Goal: Information Seeking & Learning: Find specific page/section

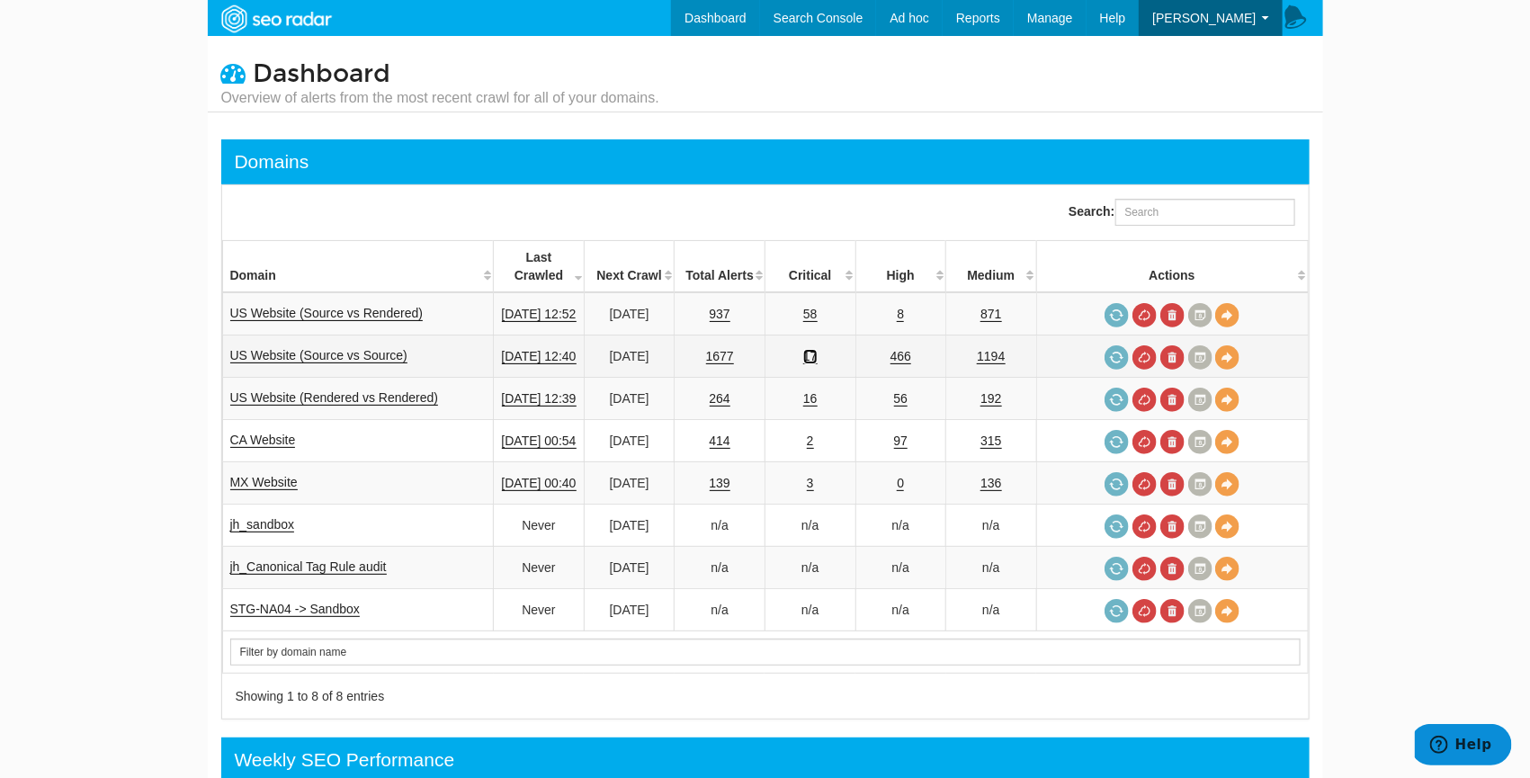
click at [818, 349] on link "17" at bounding box center [810, 356] width 14 height 15
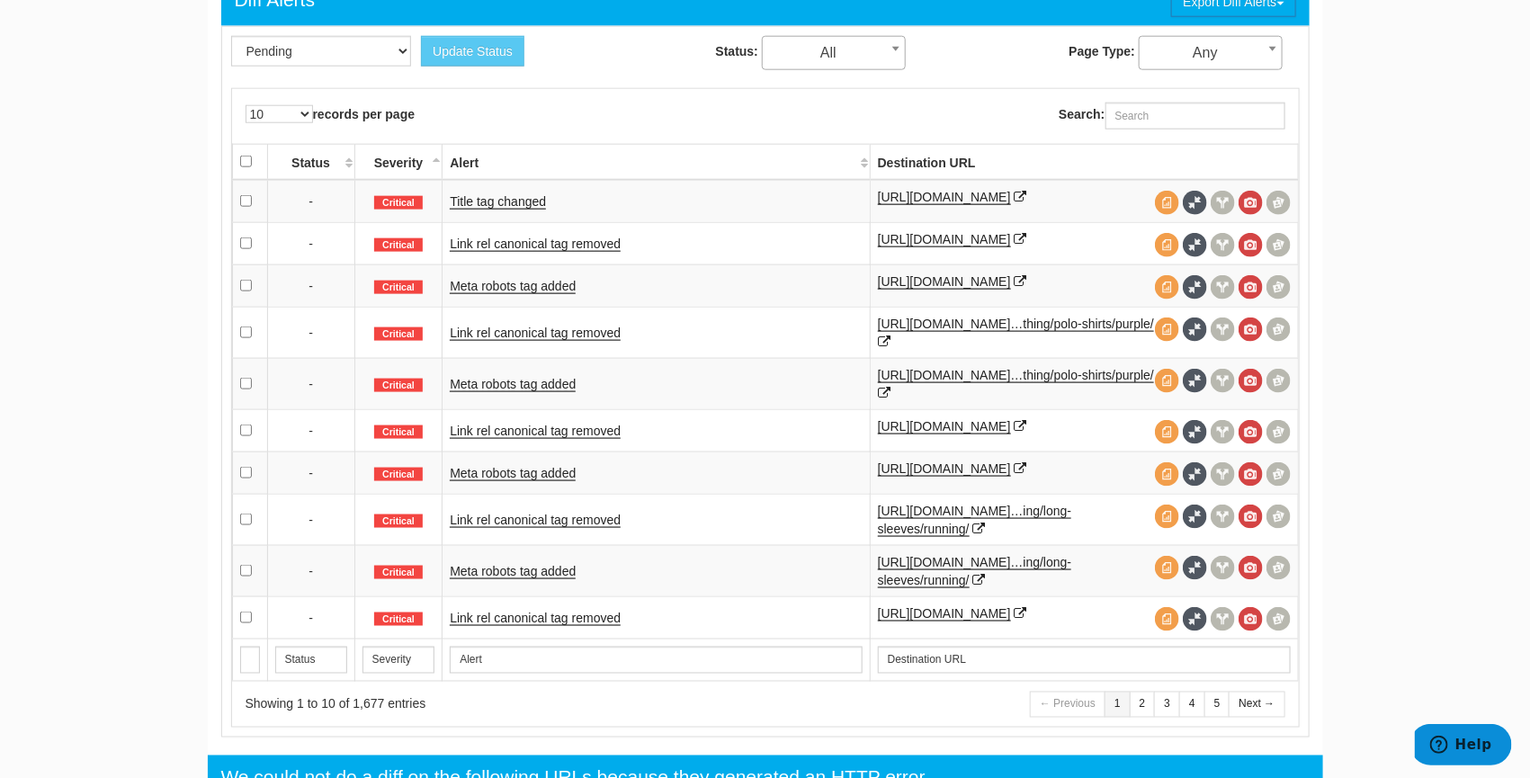
scroll to position [909, 0]
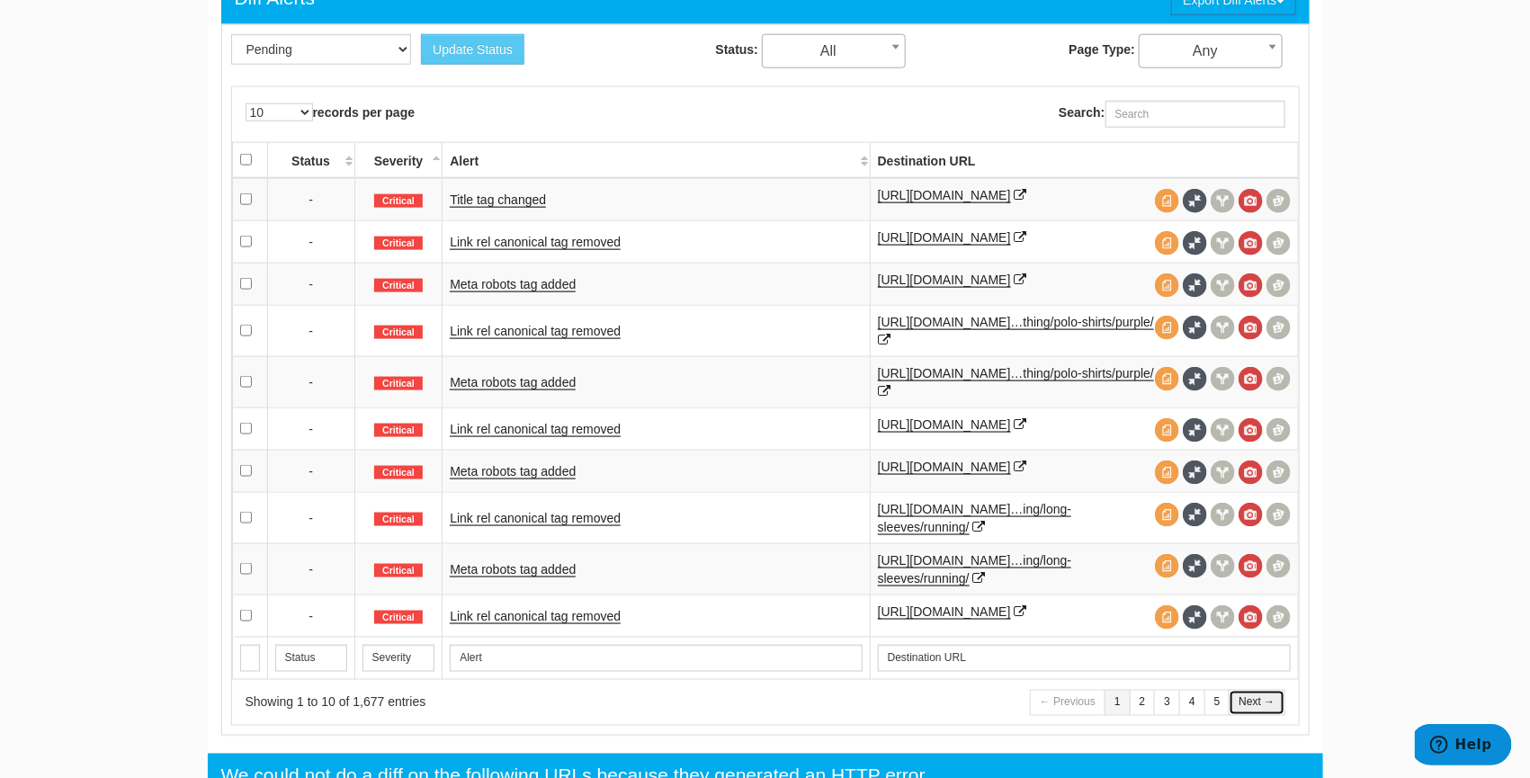
click at [1253, 716] on link "Next →" at bounding box center [1257, 703] width 56 height 26
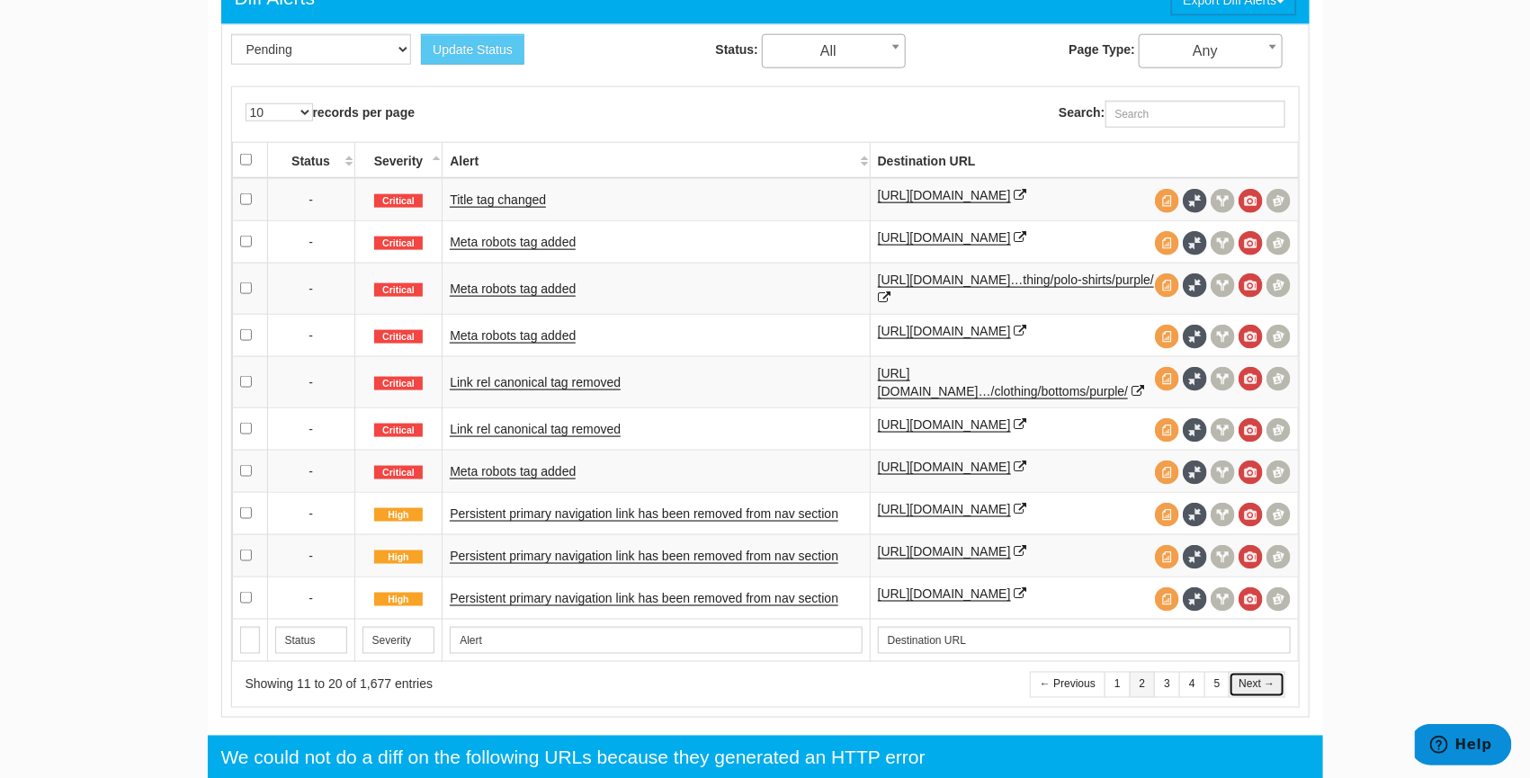
click at [1253, 698] on link "Next →" at bounding box center [1257, 685] width 56 height 26
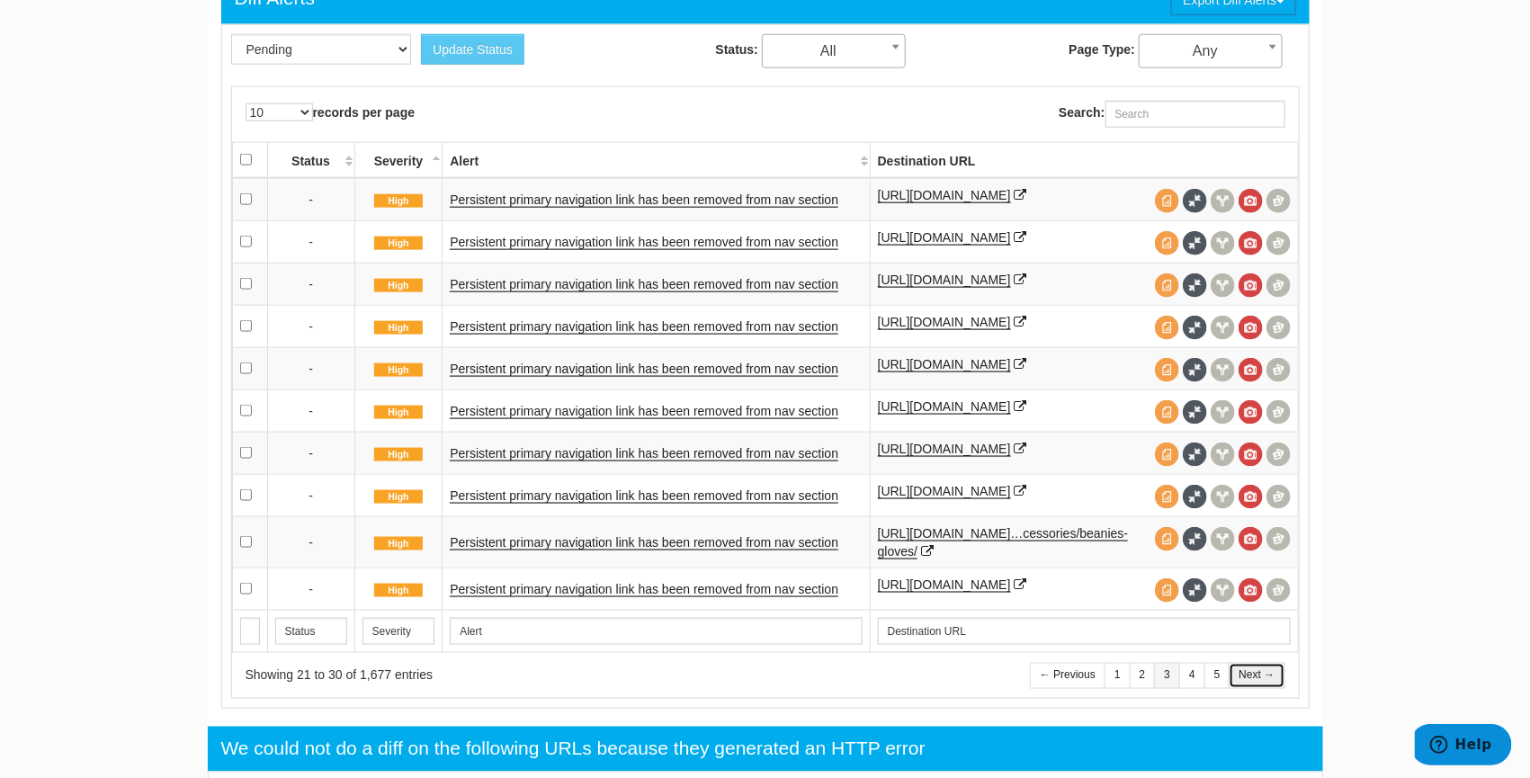
click at [1253, 689] on link "Next →" at bounding box center [1257, 676] width 56 height 26
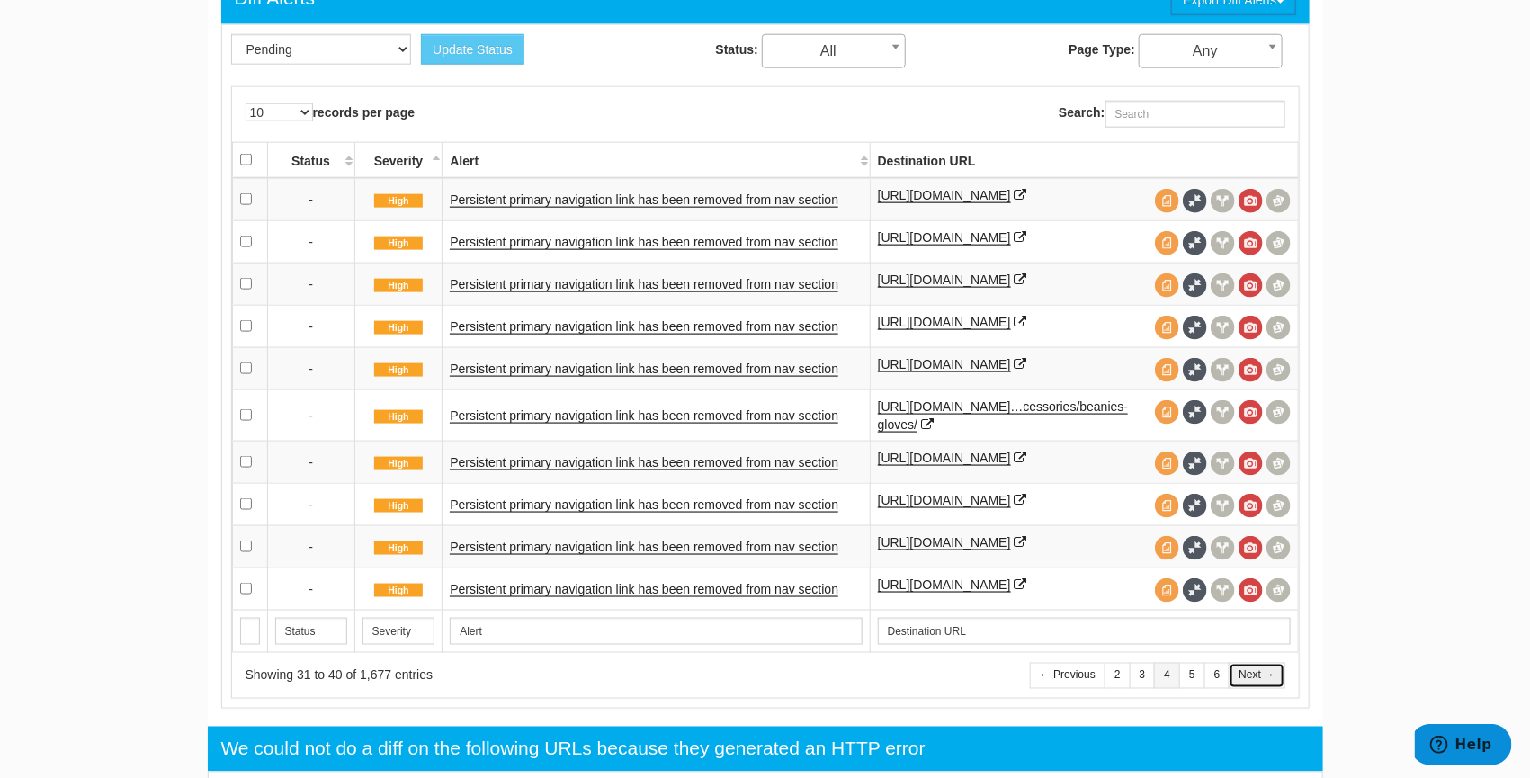
click at [1253, 689] on link "Next →" at bounding box center [1257, 676] width 56 height 26
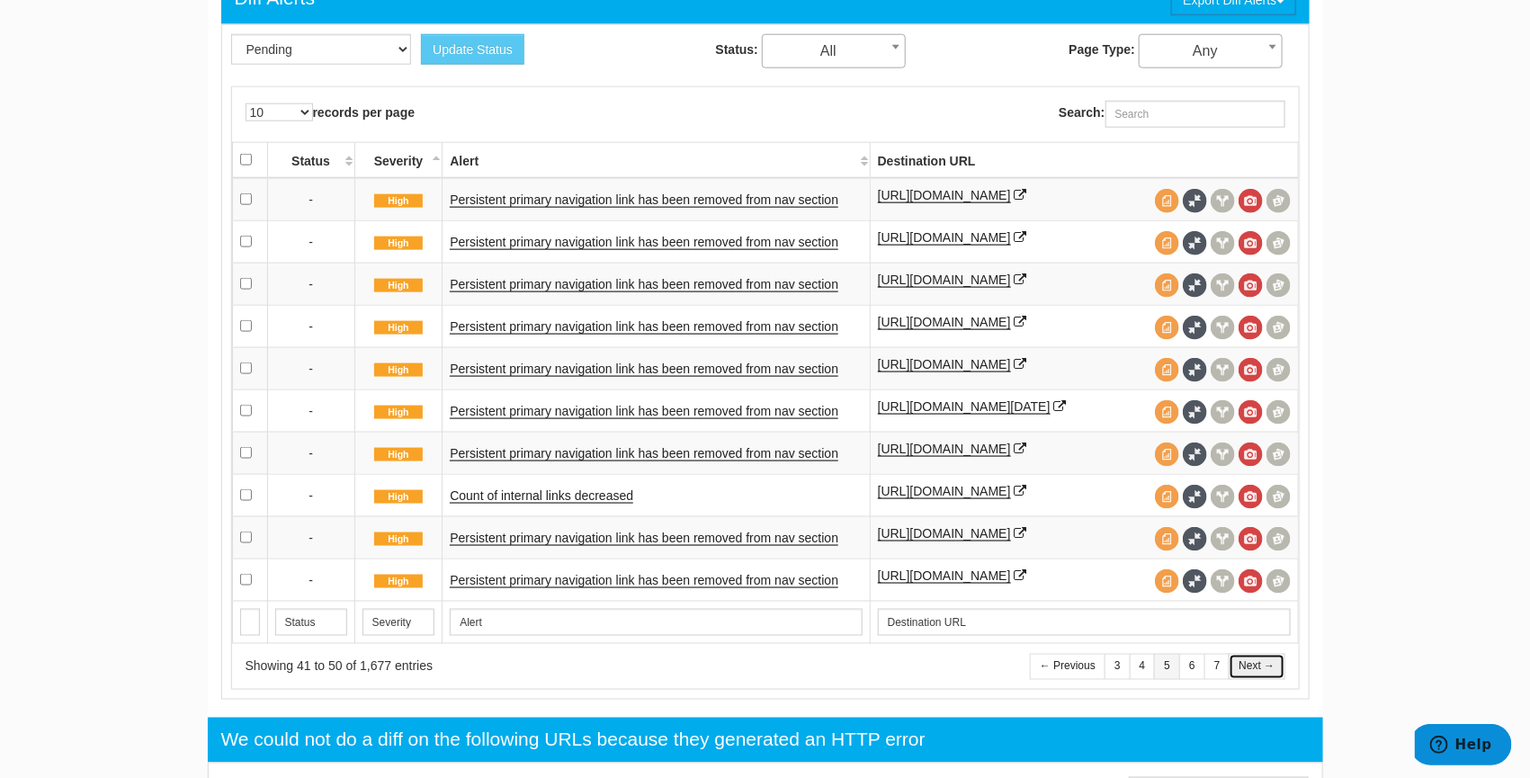
click at [1253, 680] on link "Next →" at bounding box center [1257, 667] width 56 height 26
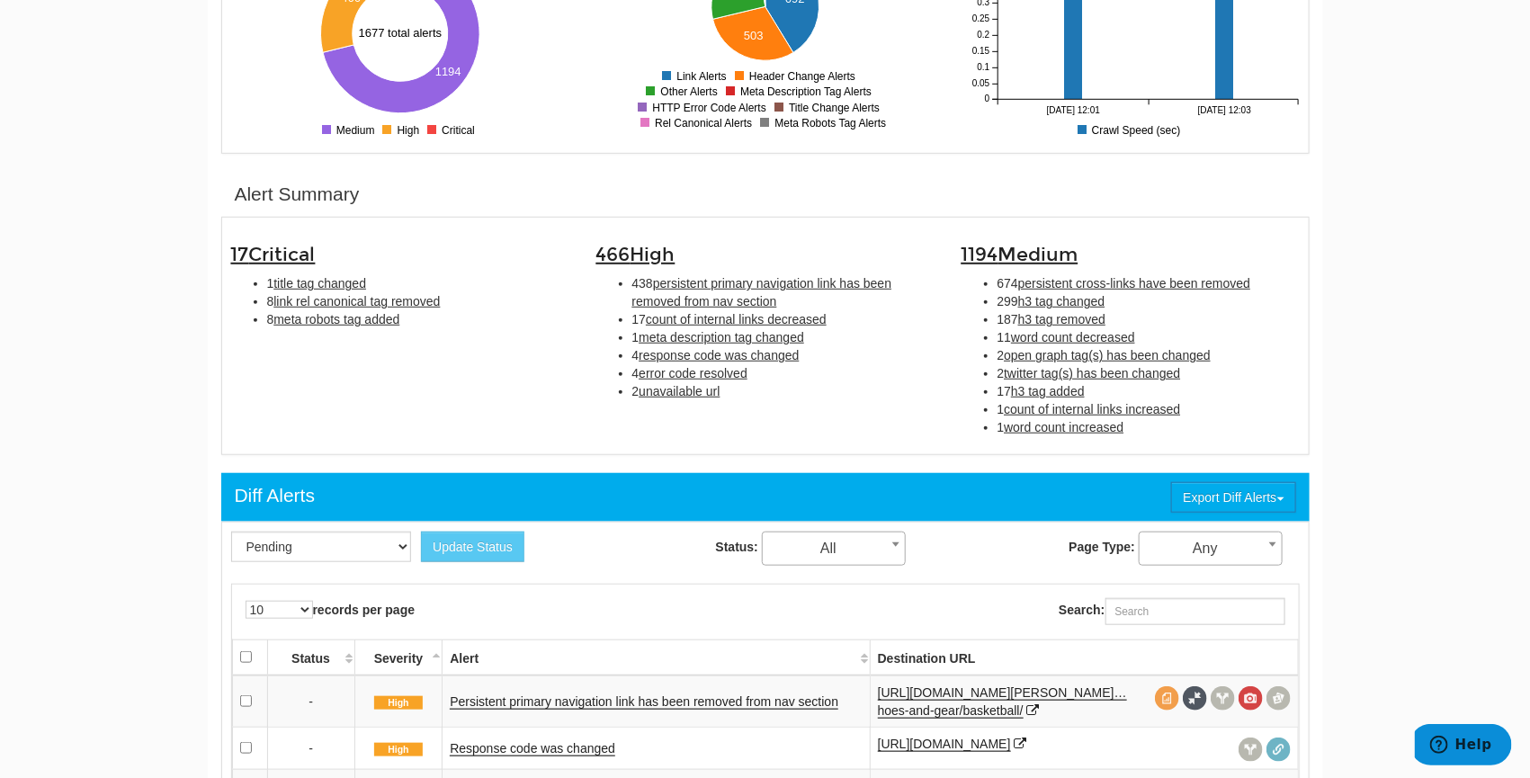
scroll to position [407, 0]
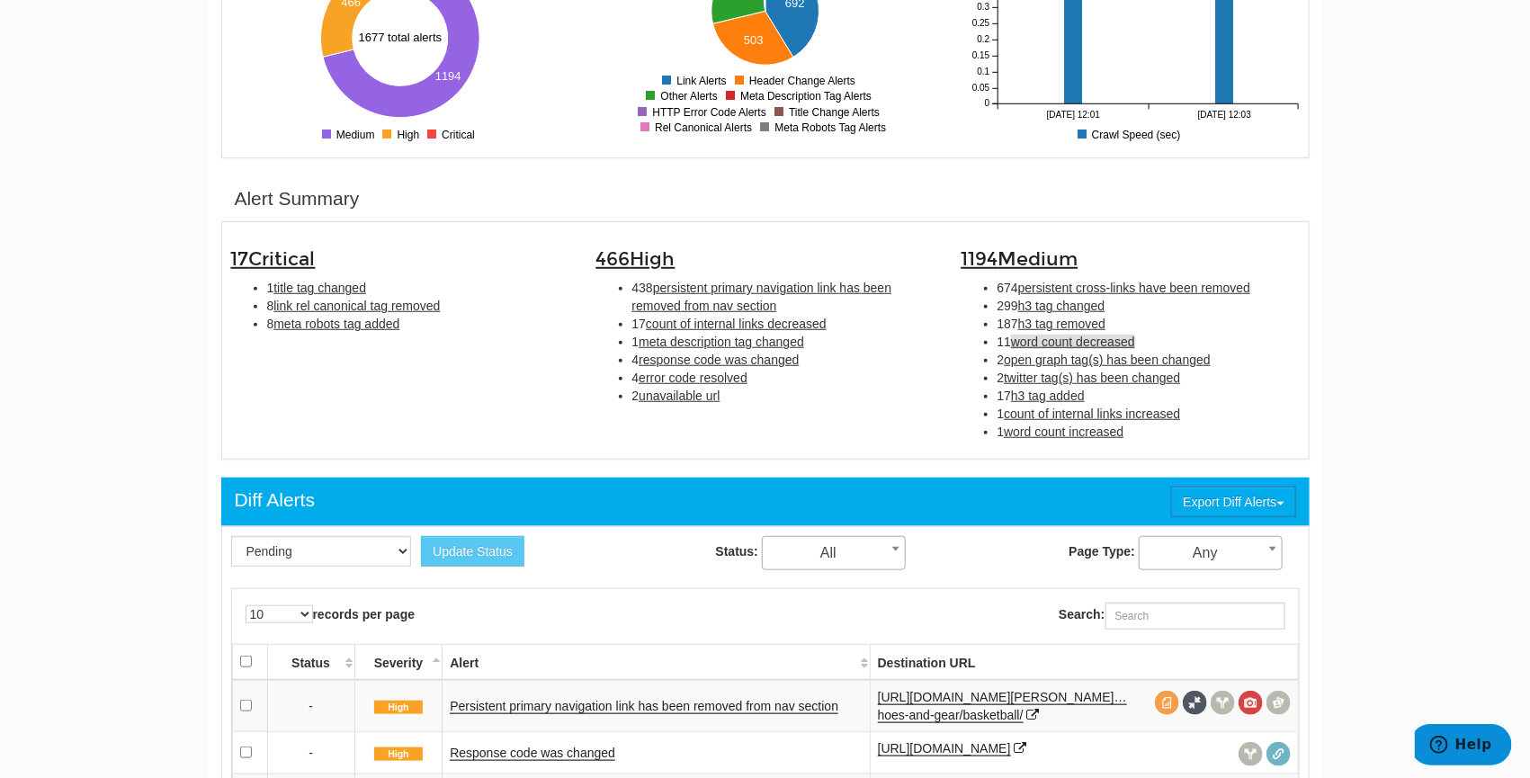
click at [1106, 340] on span "word count decreased" at bounding box center [1073, 342] width 124 height 14
type input "word count decreased"
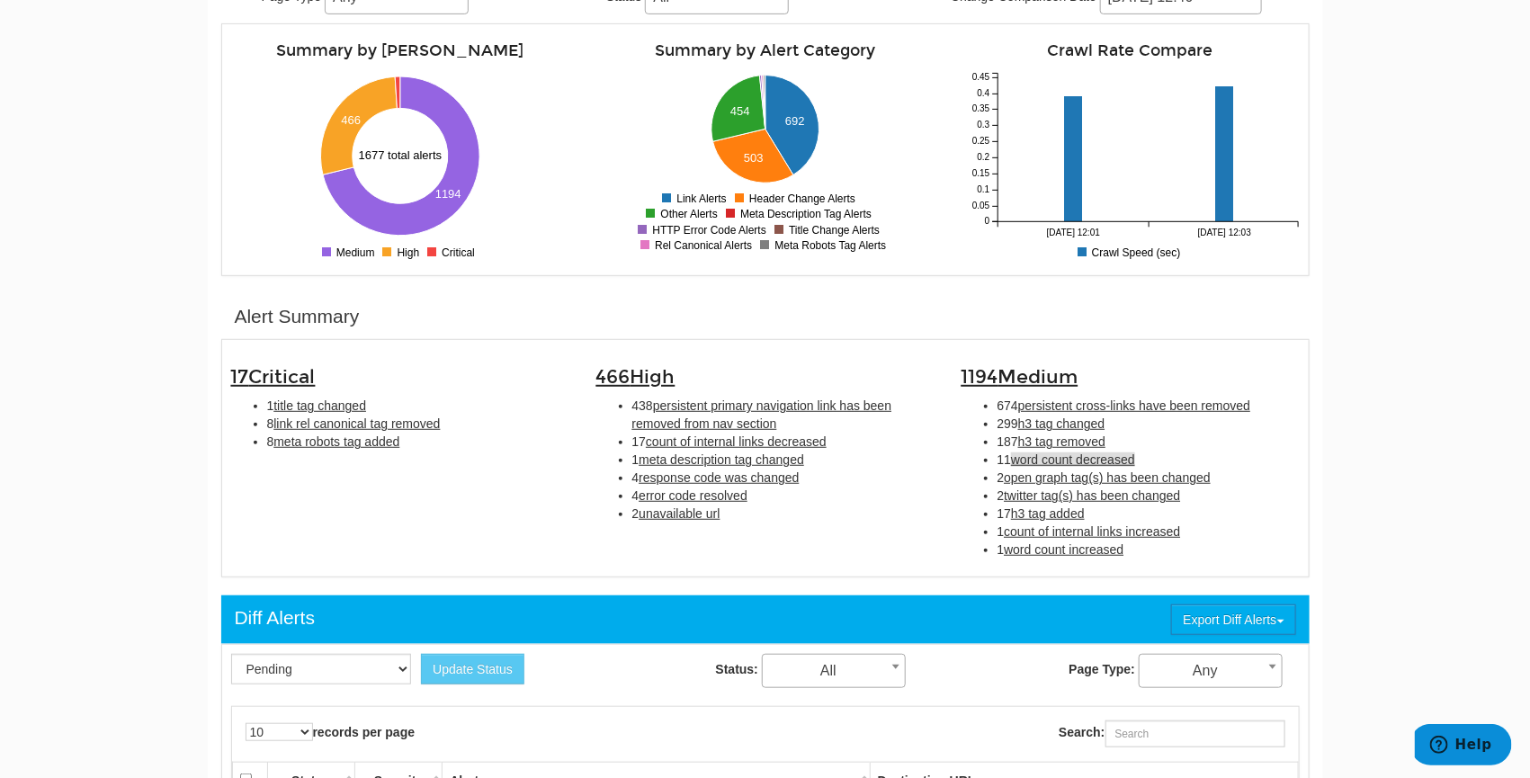
scroll to position [0, 0]
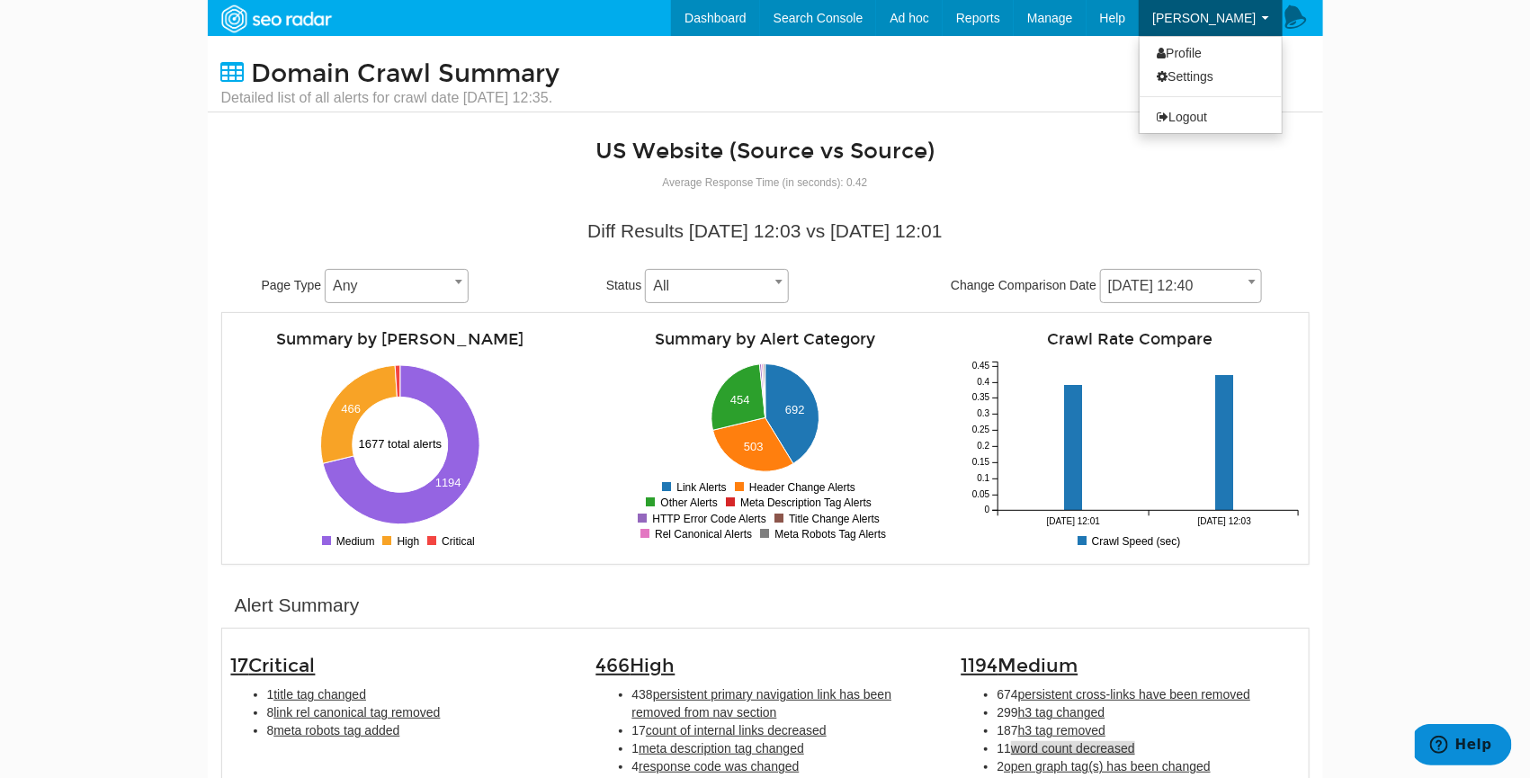
click at [1234, 14] on span "[PERSON_NAME]" at bounding box center [1203, 18] width 103 height 14
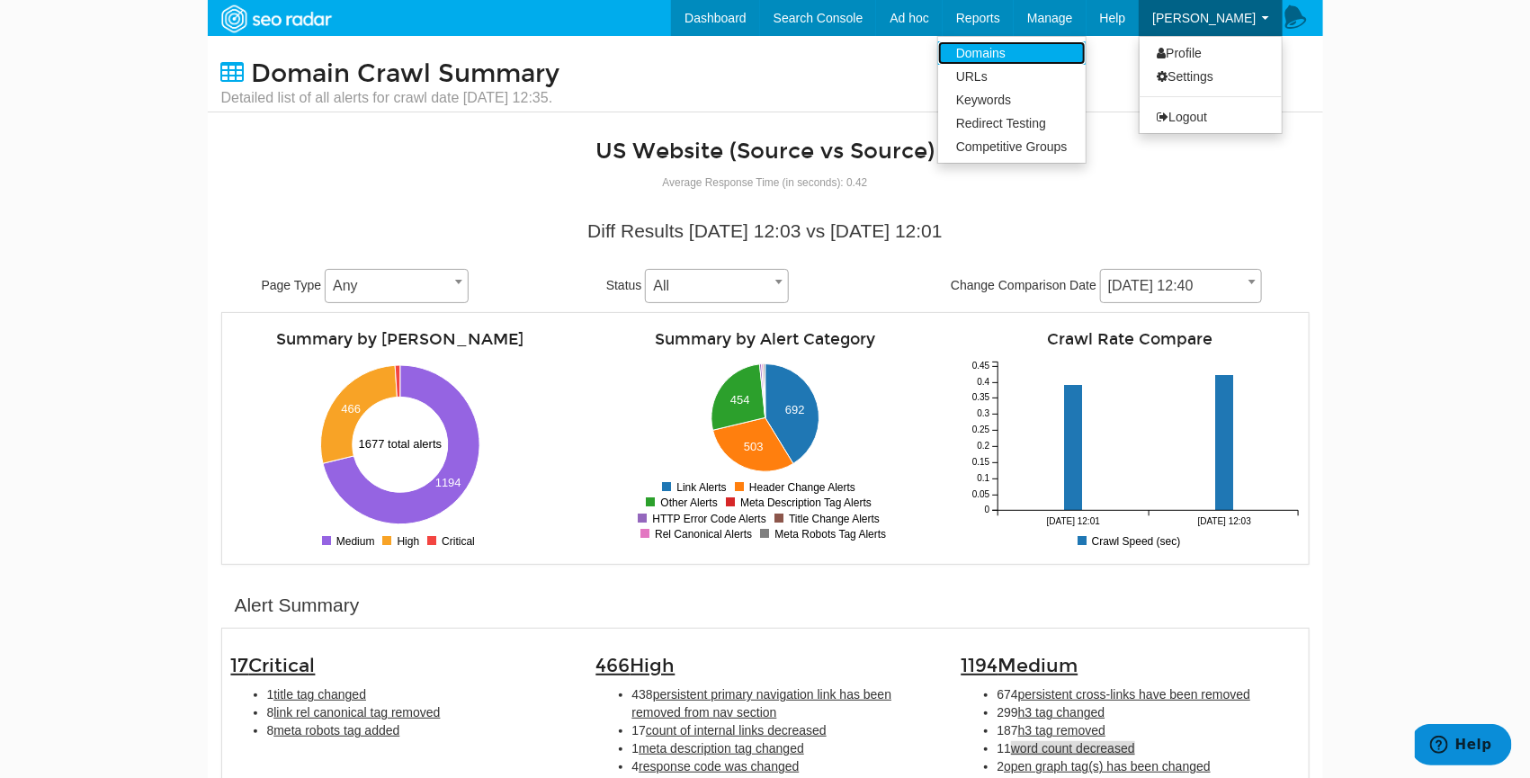
click at [1067, 53] on link "Domains" at bounding box center [1012, 52] width 148 height 23
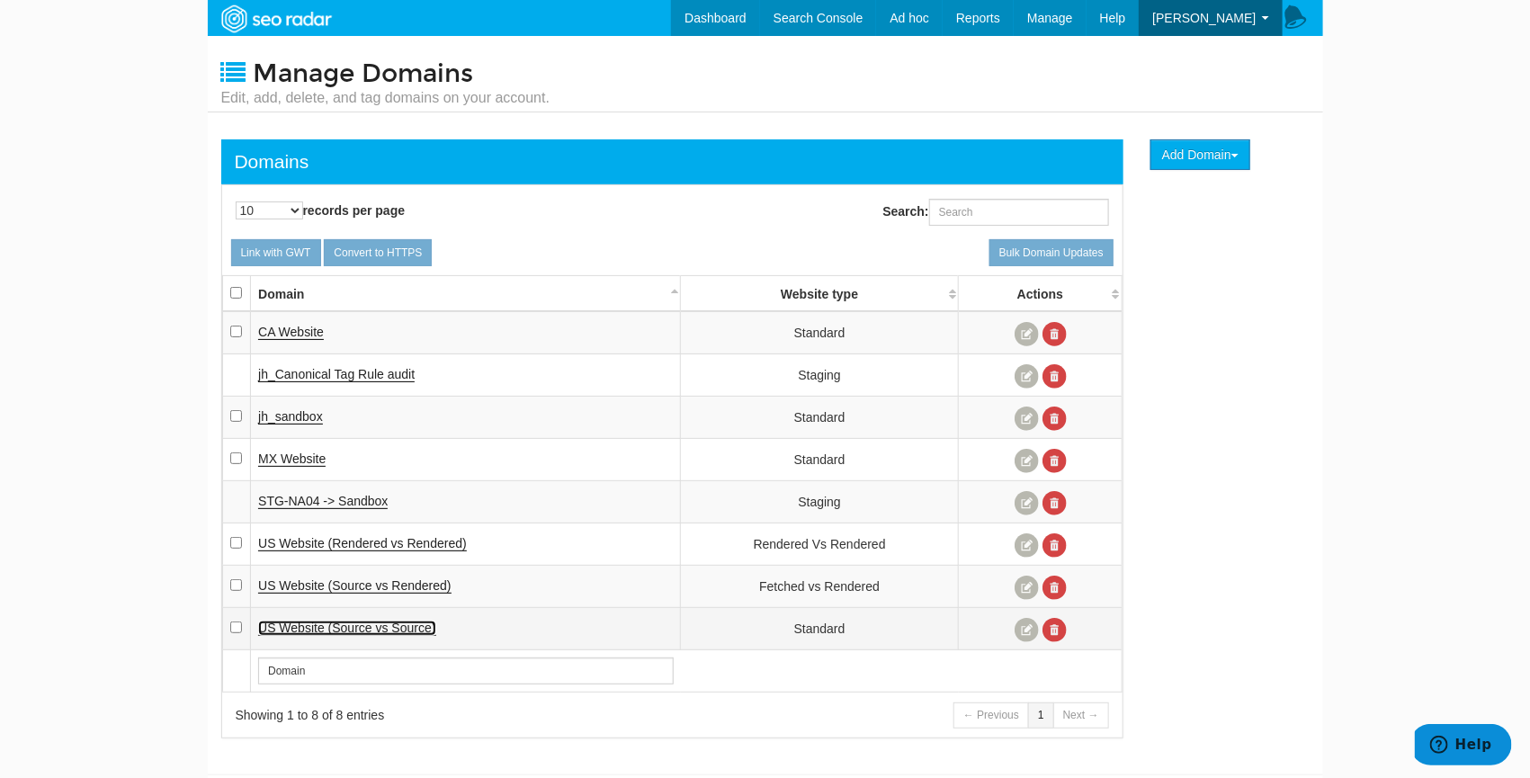
click at [363, 624] on span "US Website (Source vs Source)" at bounding box center [346, 628] width 177 height 14
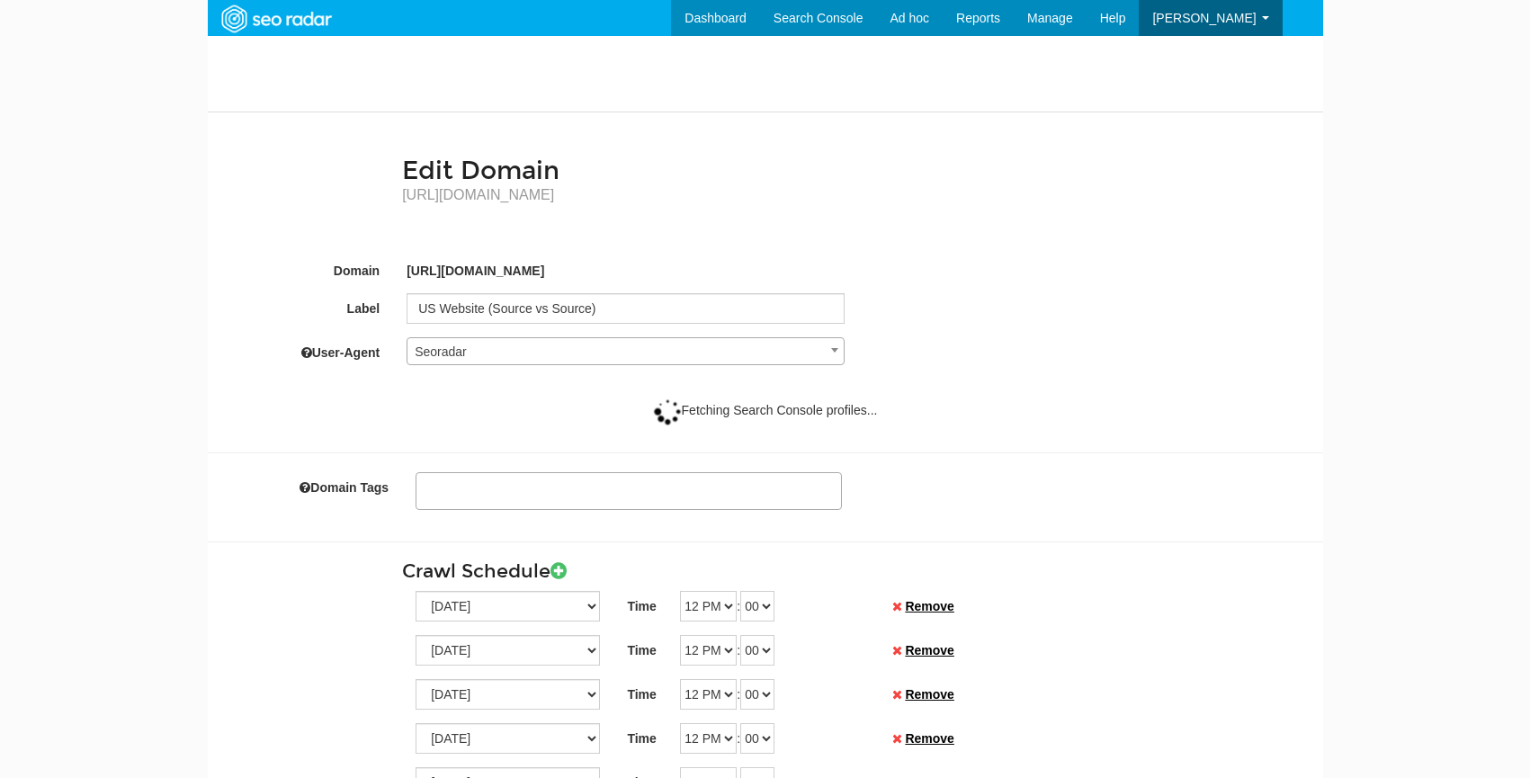
select select
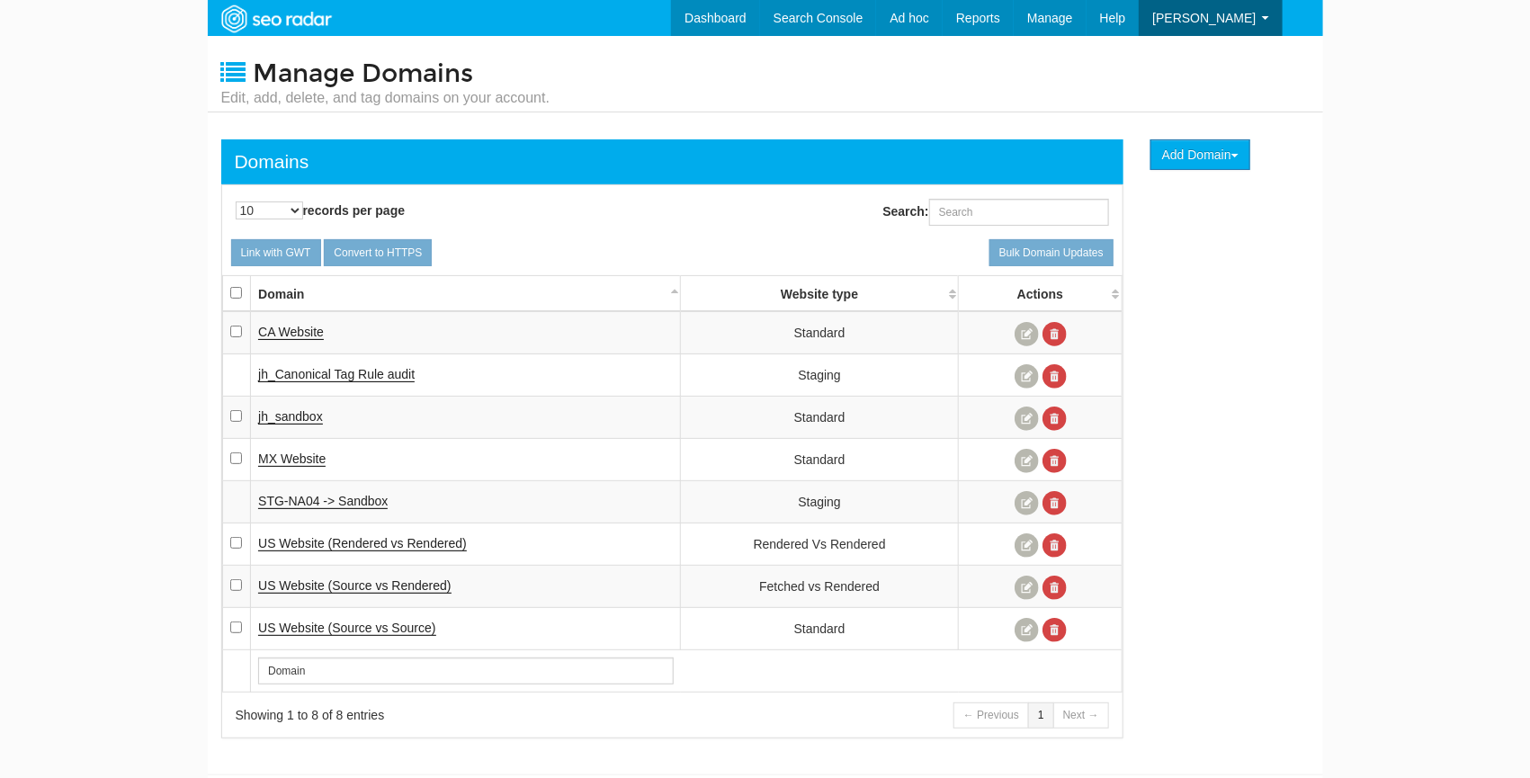
scroll to position [72, 0]
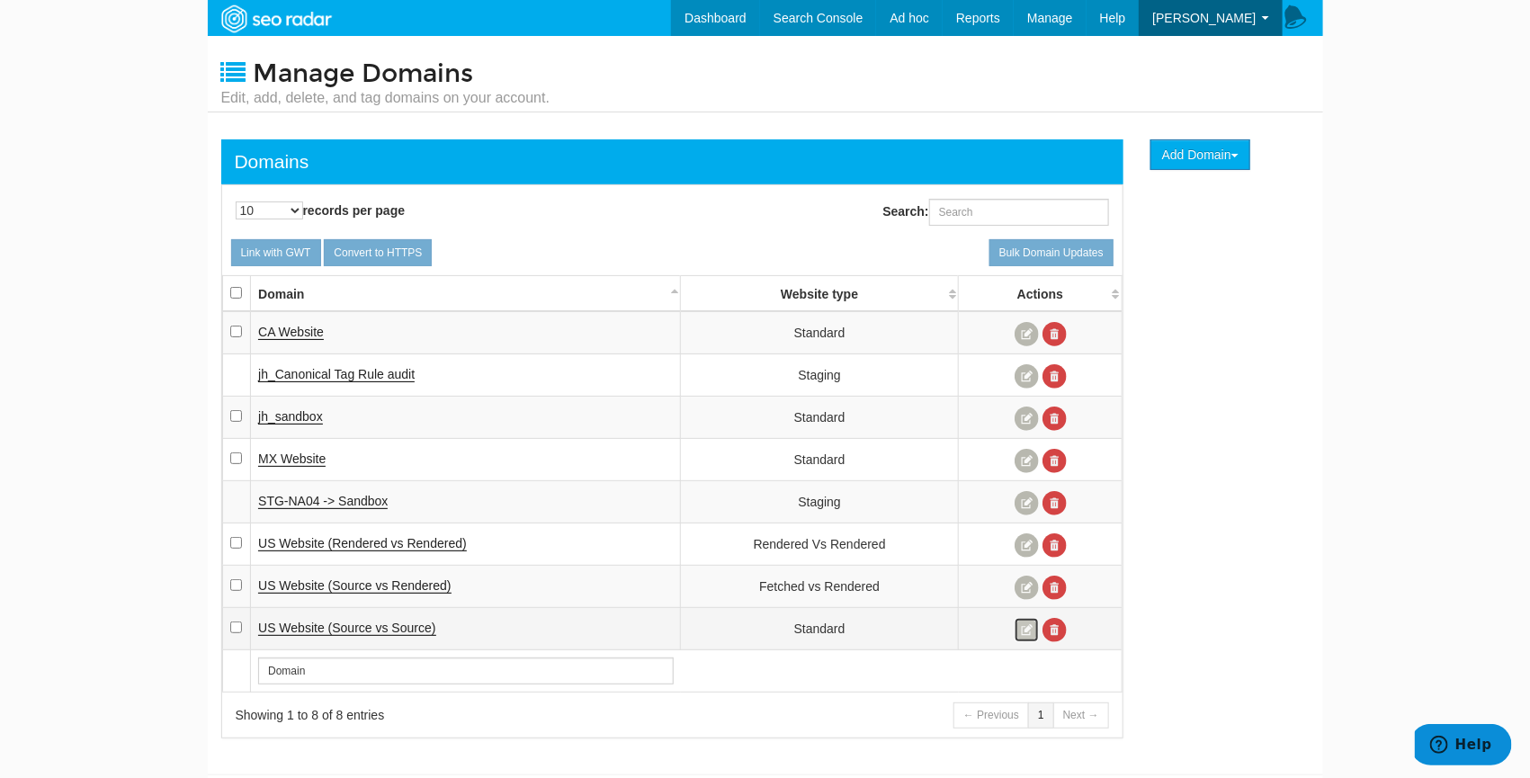
click at [1027, 625] on link at bounding box center [1027, 630] width 24 height 24
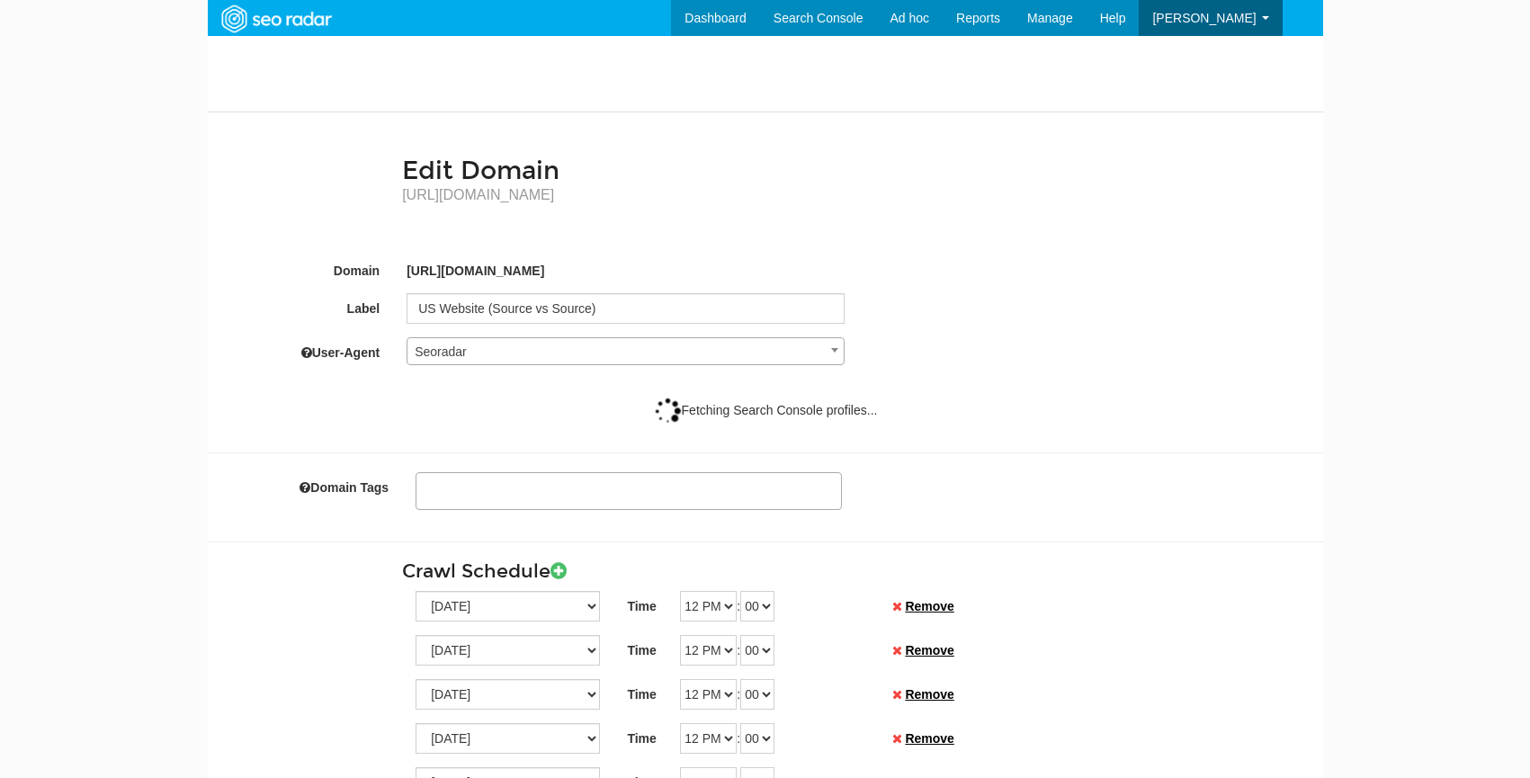
select select
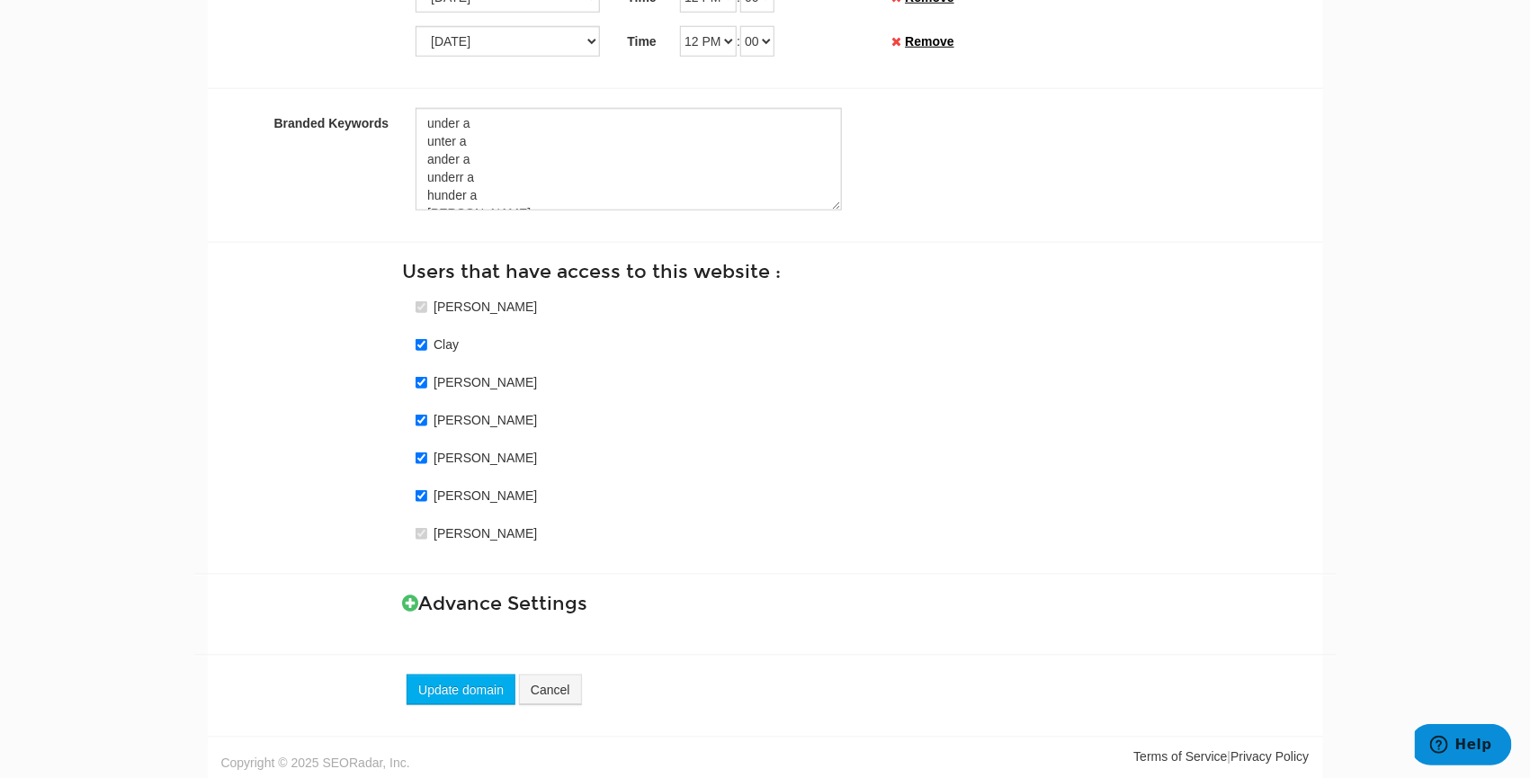
click at [419, 602] on h3 "Advance Settings" at bounding box center [855, 604] width 907 height 21
click at [409, 598] on icon at bounding box center [410, 603] width 16 height 19
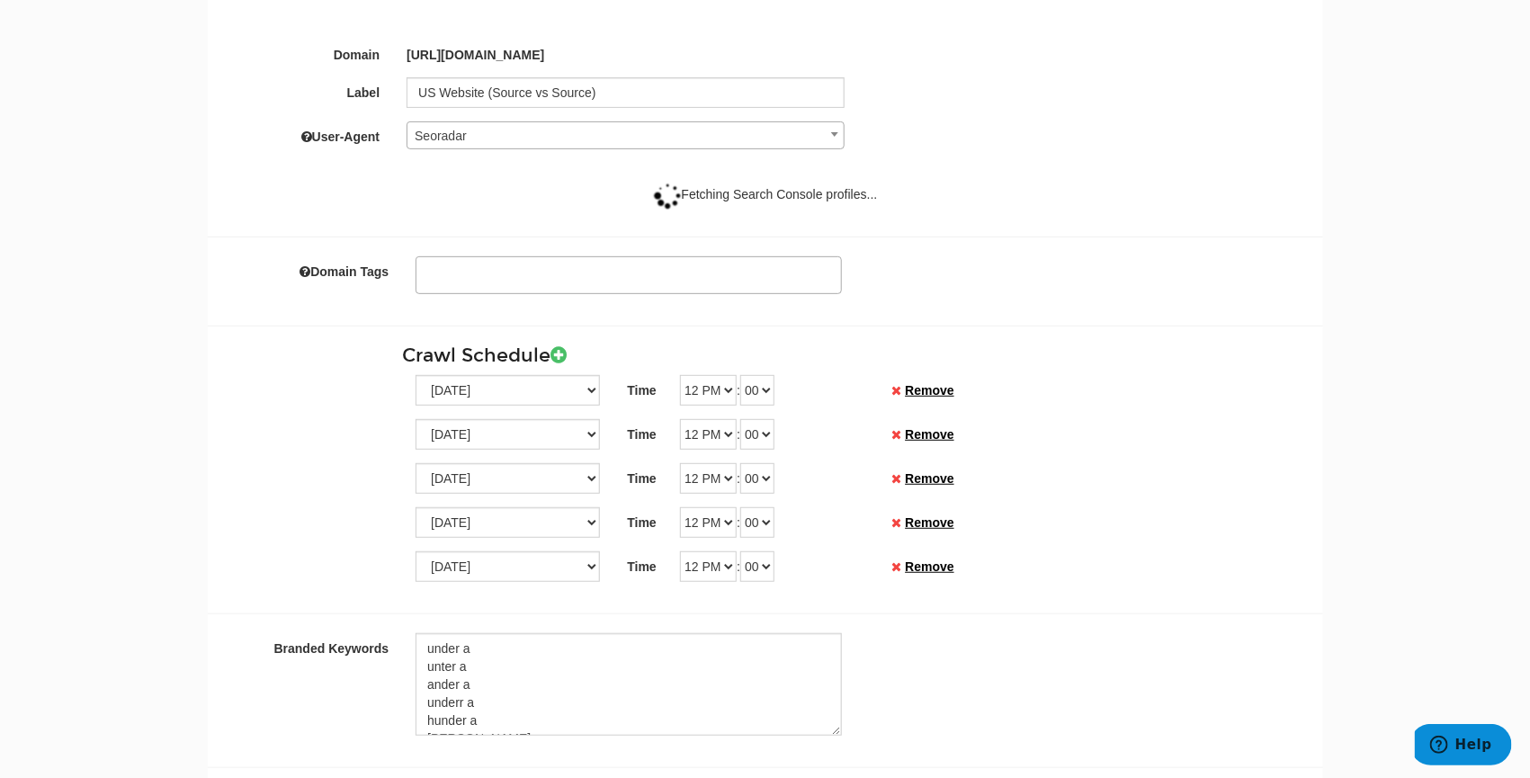
scroll to position [0, 0]
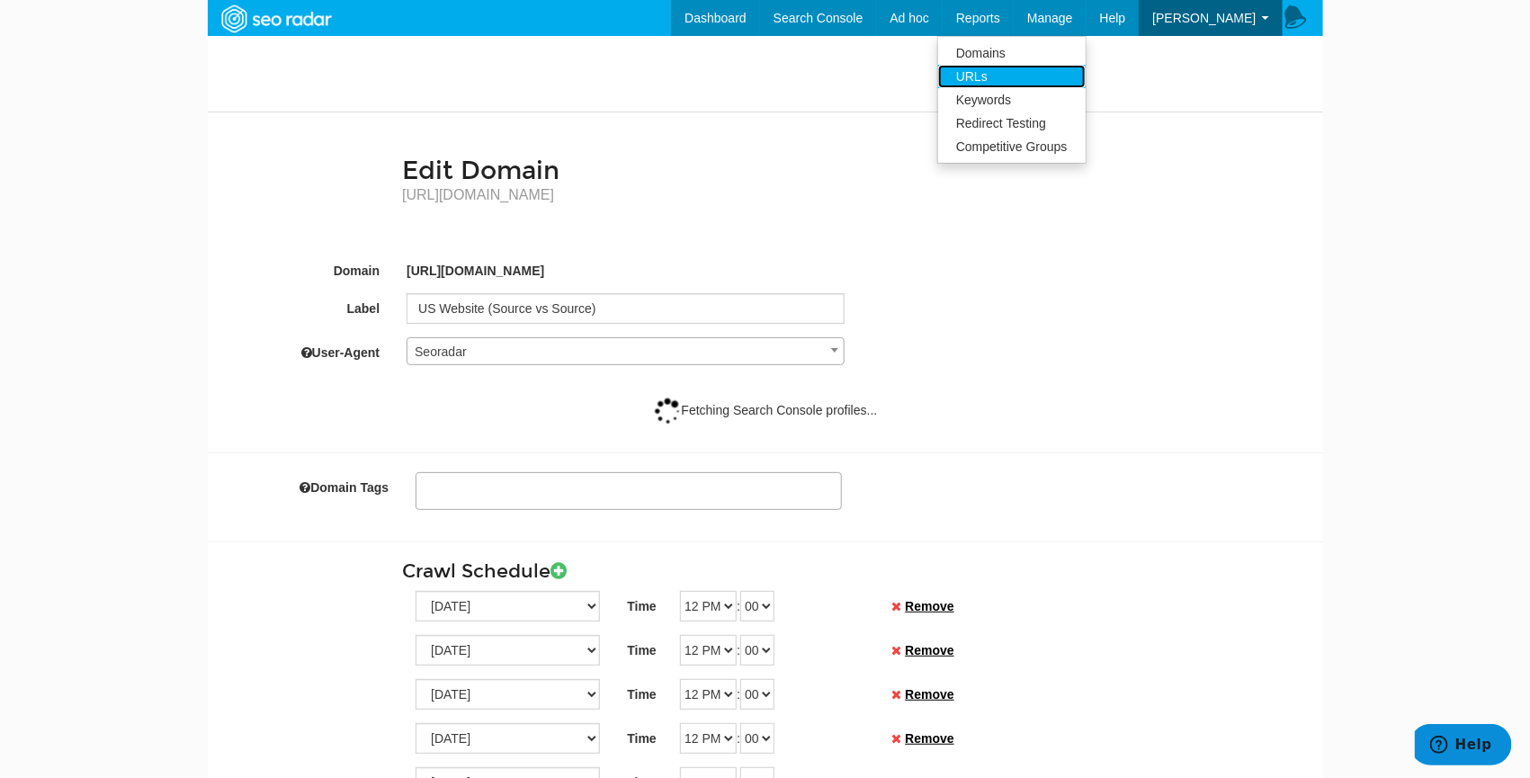
click at [1049, 75] on link "URLs" at bounding box center [1012, 76] width 148 height 23
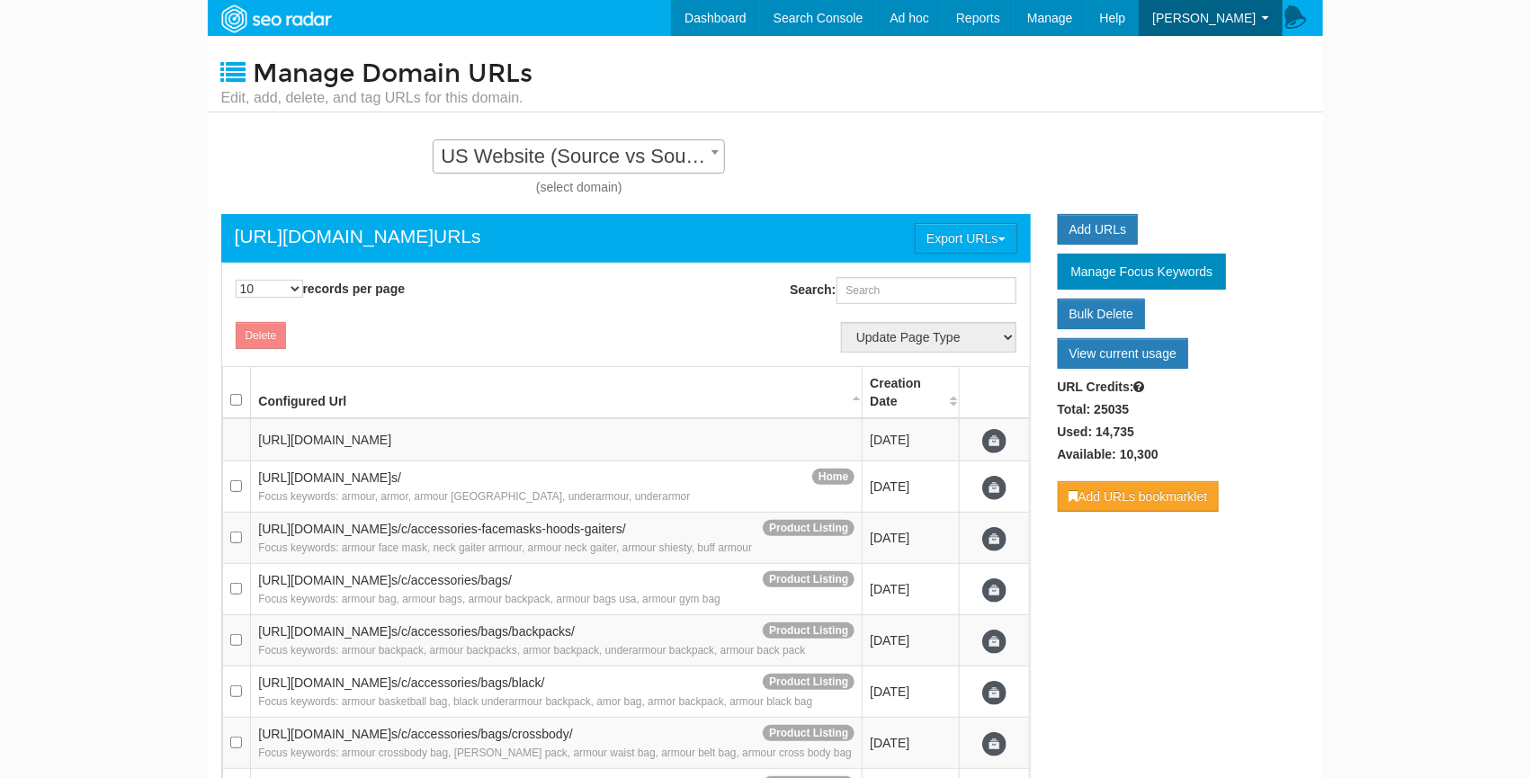
scroll to position [18, 0]
click at [717, 354] on div "Delete Update Page Type Product Listing Product Detail Content Lander Home Pipe…" at bounding box center [626, 338] width 817 height 40
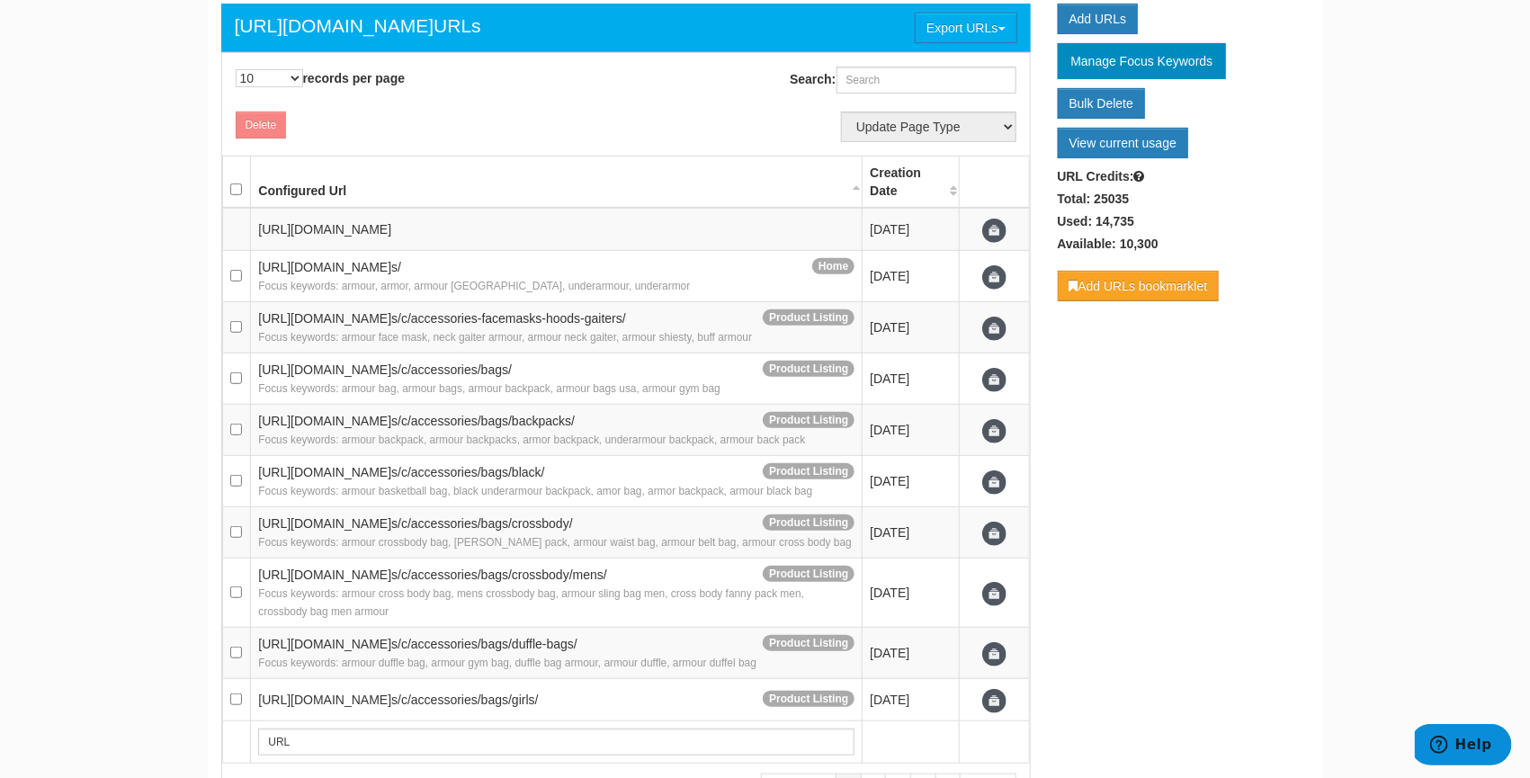
scroll to position [329, 0]
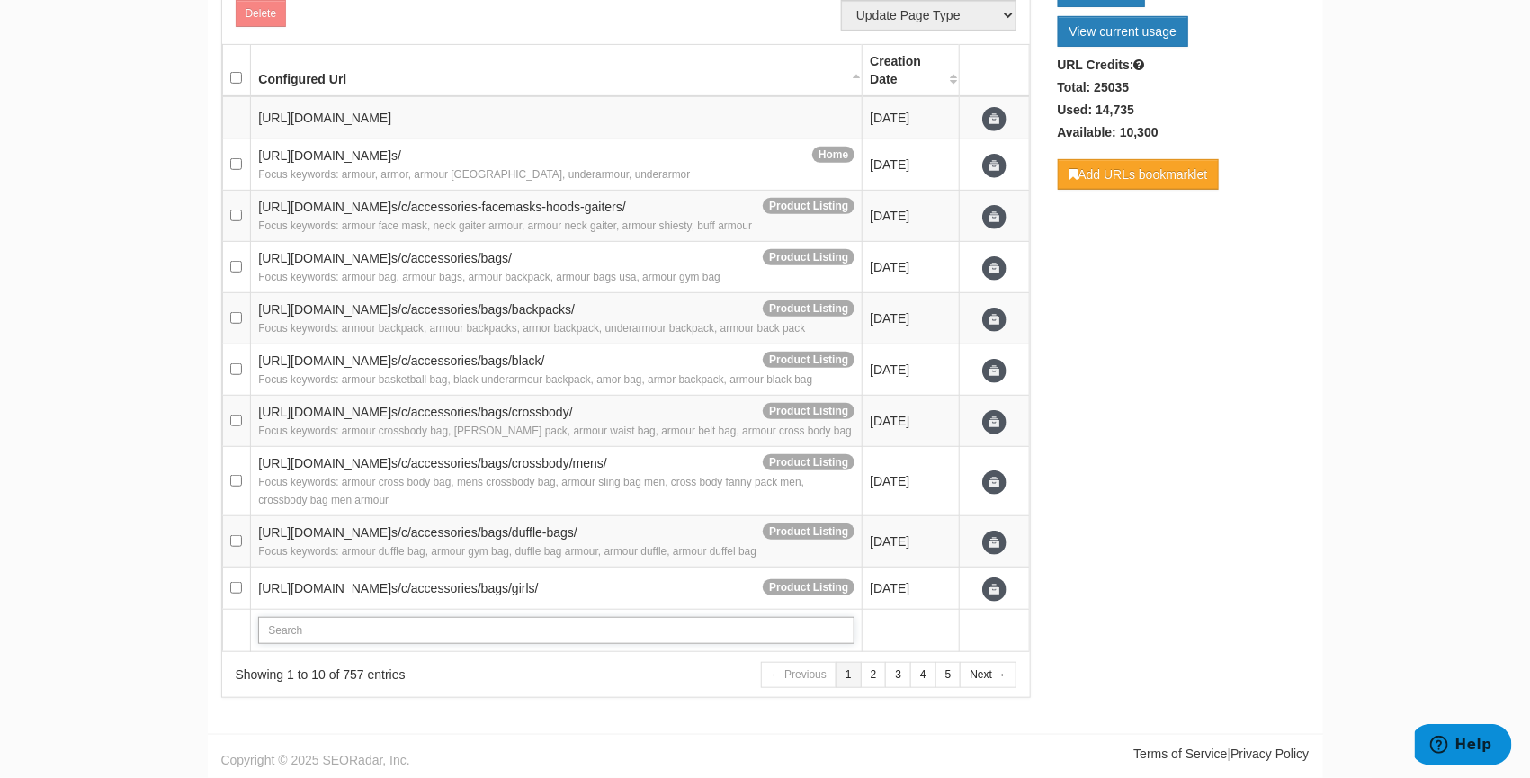
click at [422, 632] on input "text" at bounding box center [556, 630] width 596 height 27
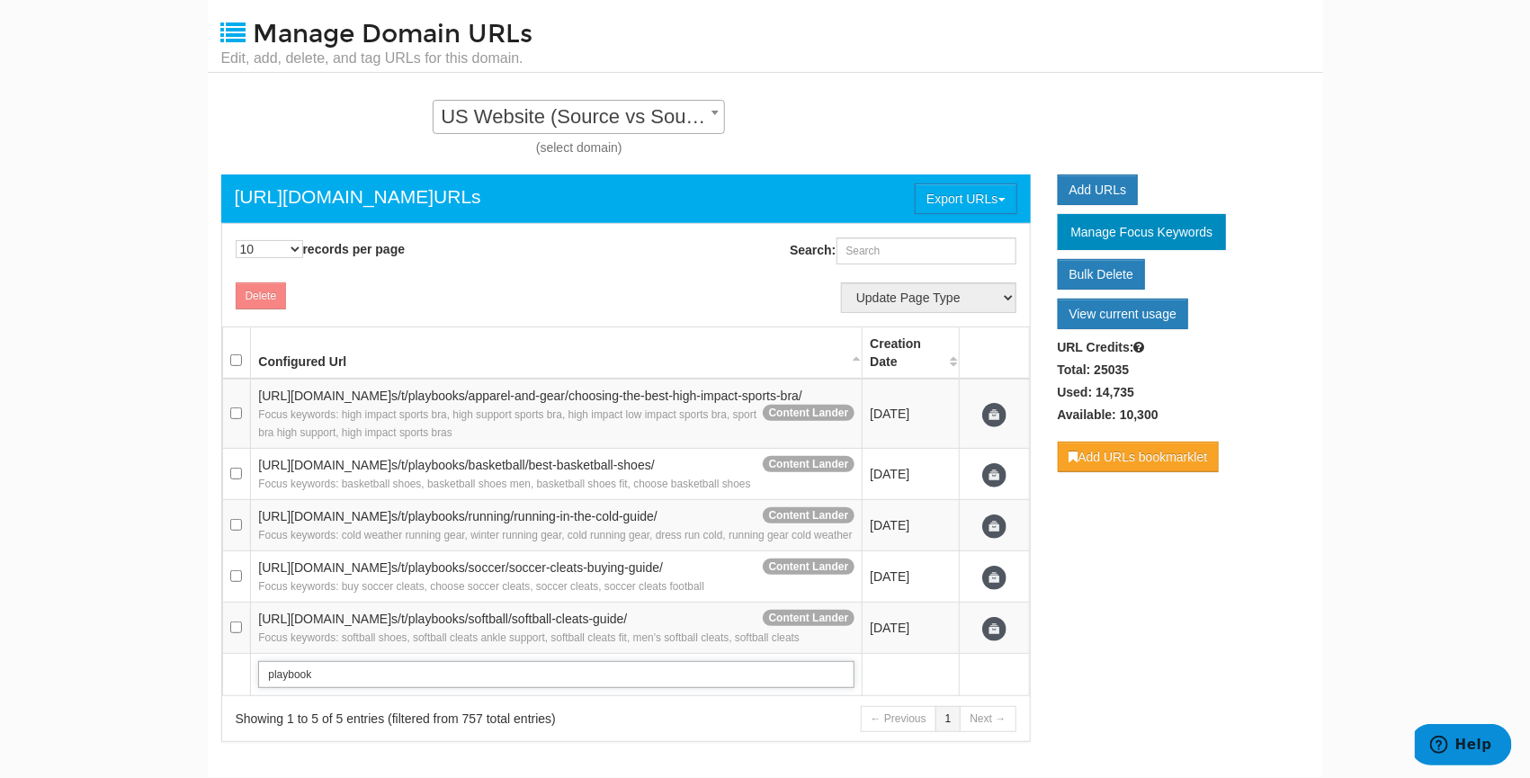
scroll to position [0, 0]
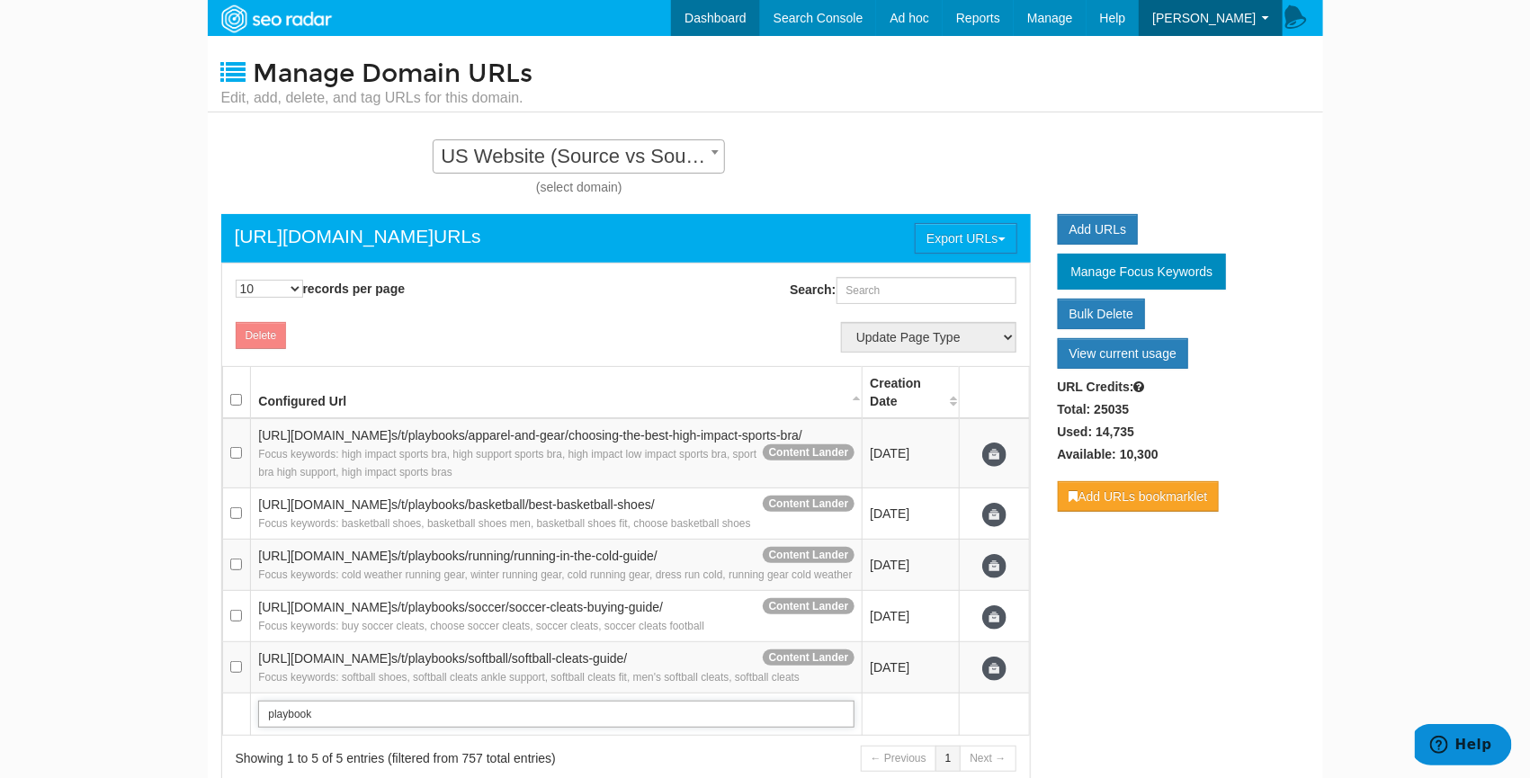
type input "playbook"
click at [760, 15] on link "Dashboard" at bounding box center [715, 18] width 89 height 36
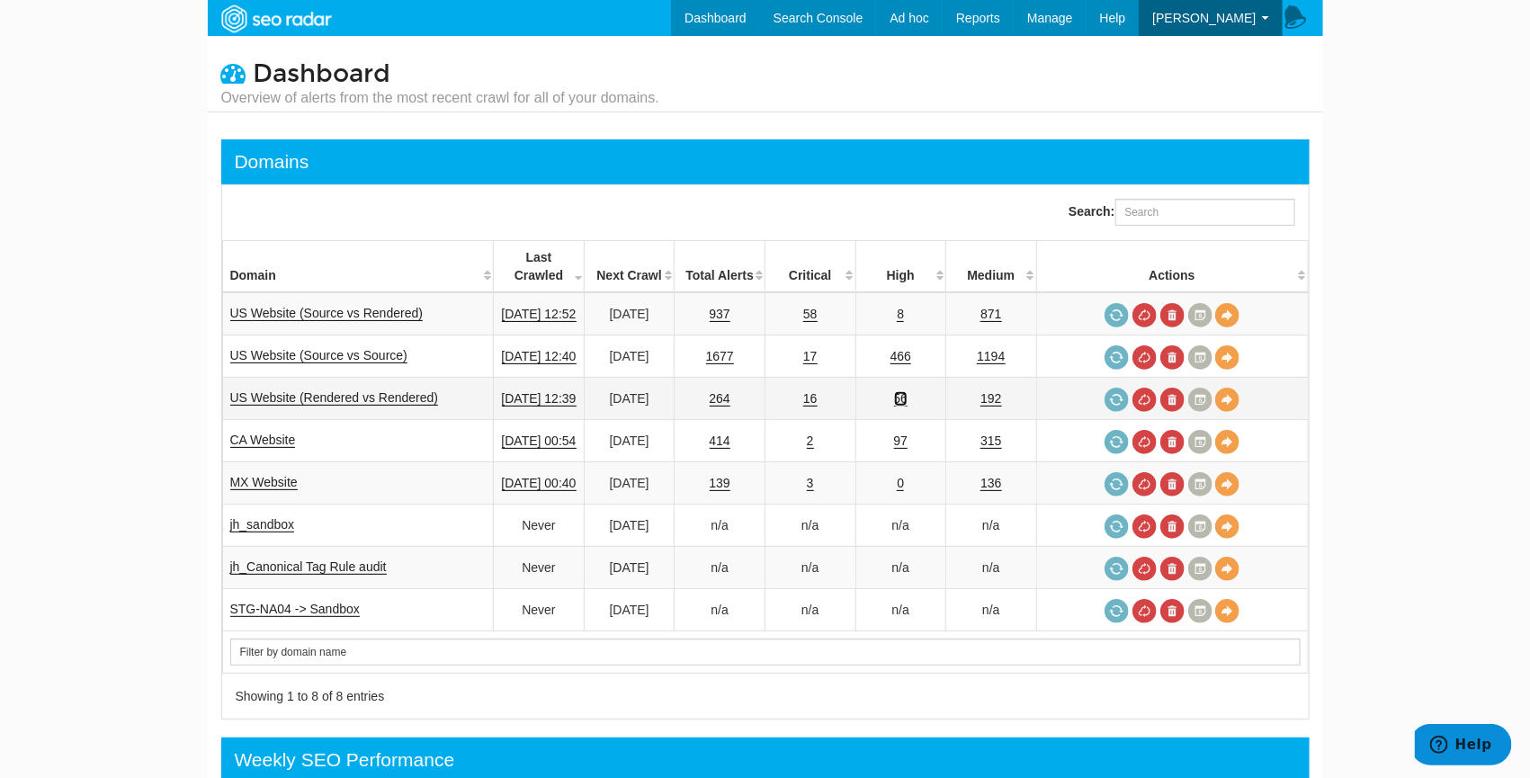
click at [909, 391] on link "56" at bounding box center [901, 398] width 14 height 15
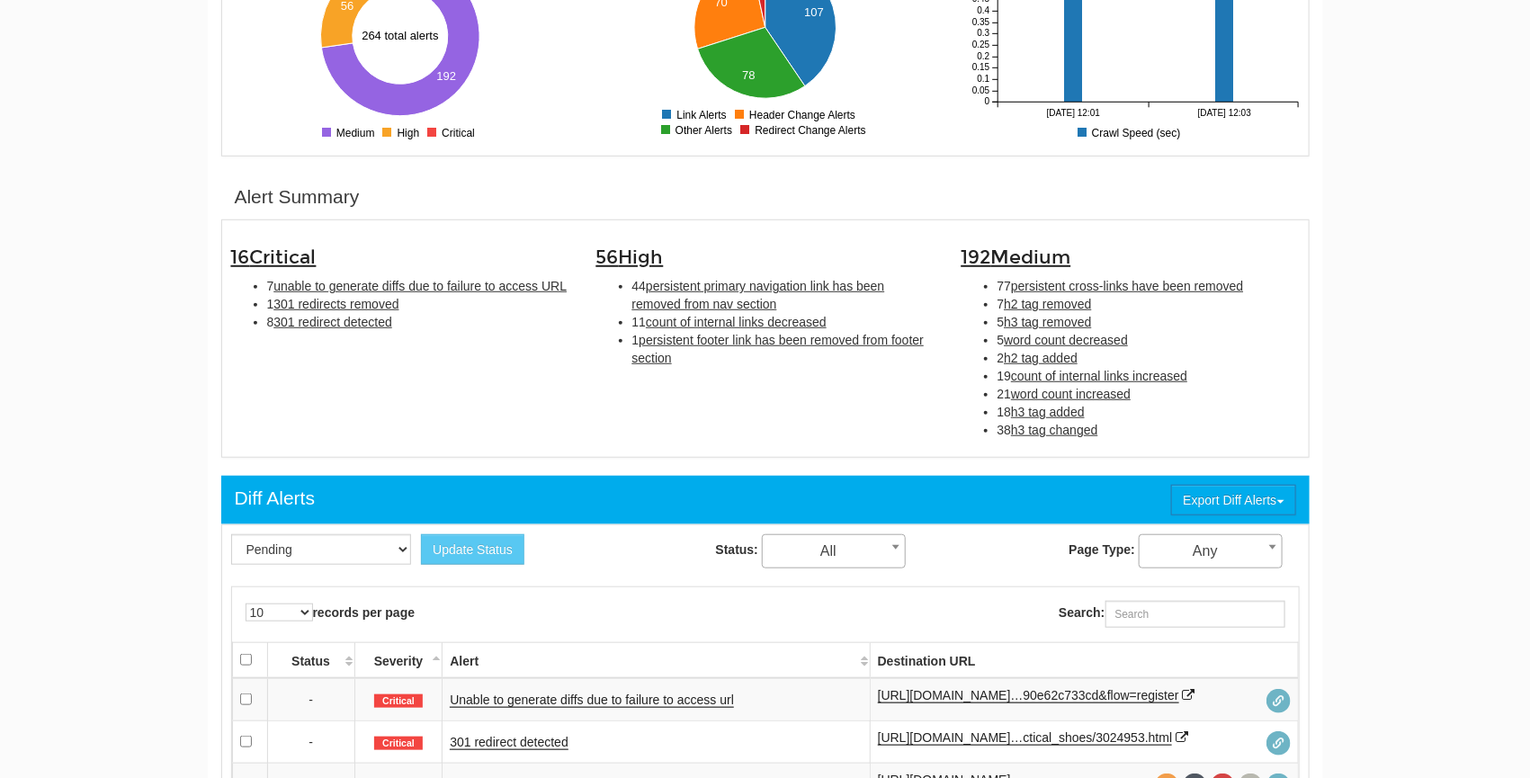
scroll to position [416, 0]
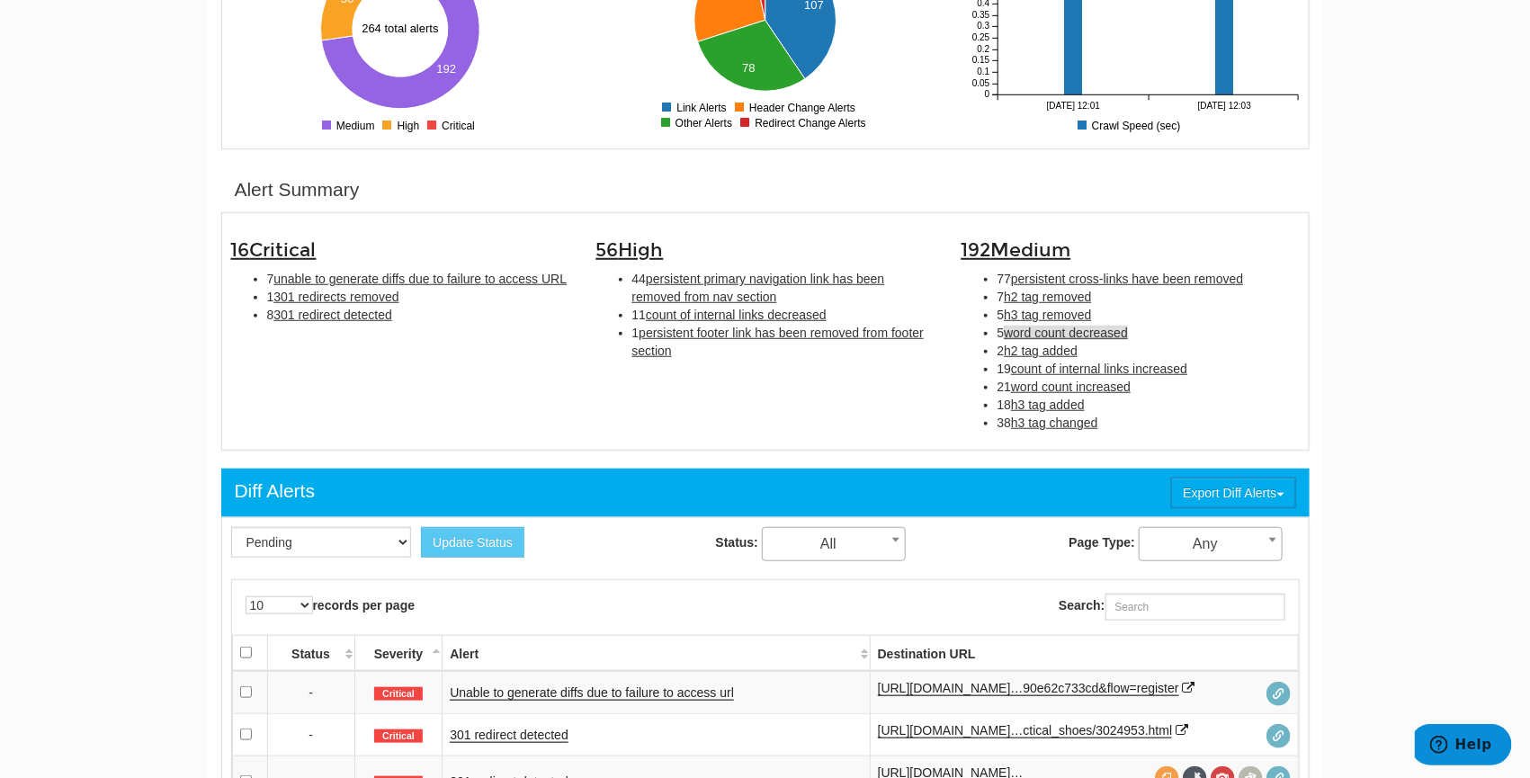
click at [1120, 327] on span "word count decreased" at bounding box center [1066, 333] width 124 height 14
type input "word count decreased"
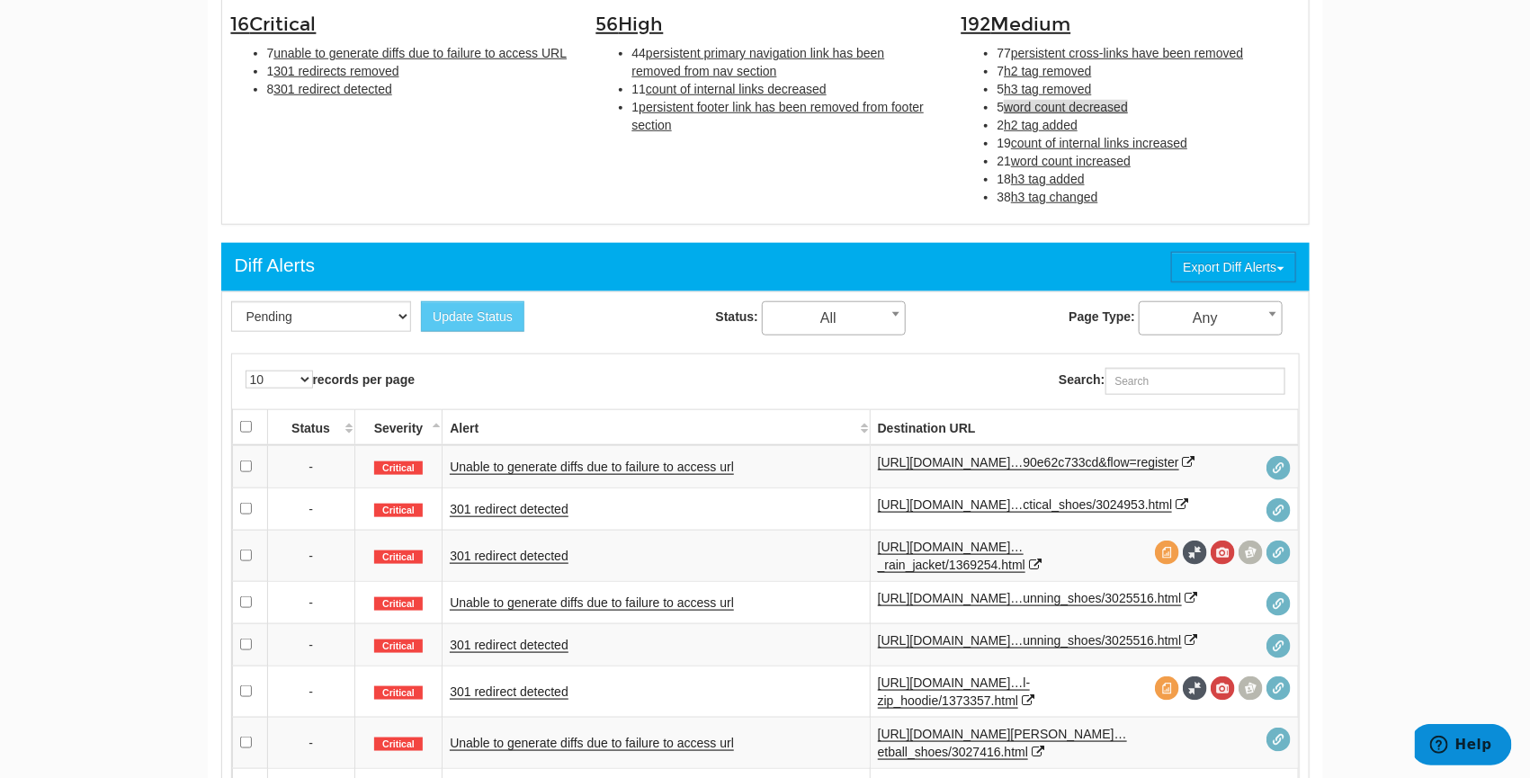
scroll to position [648, 0]
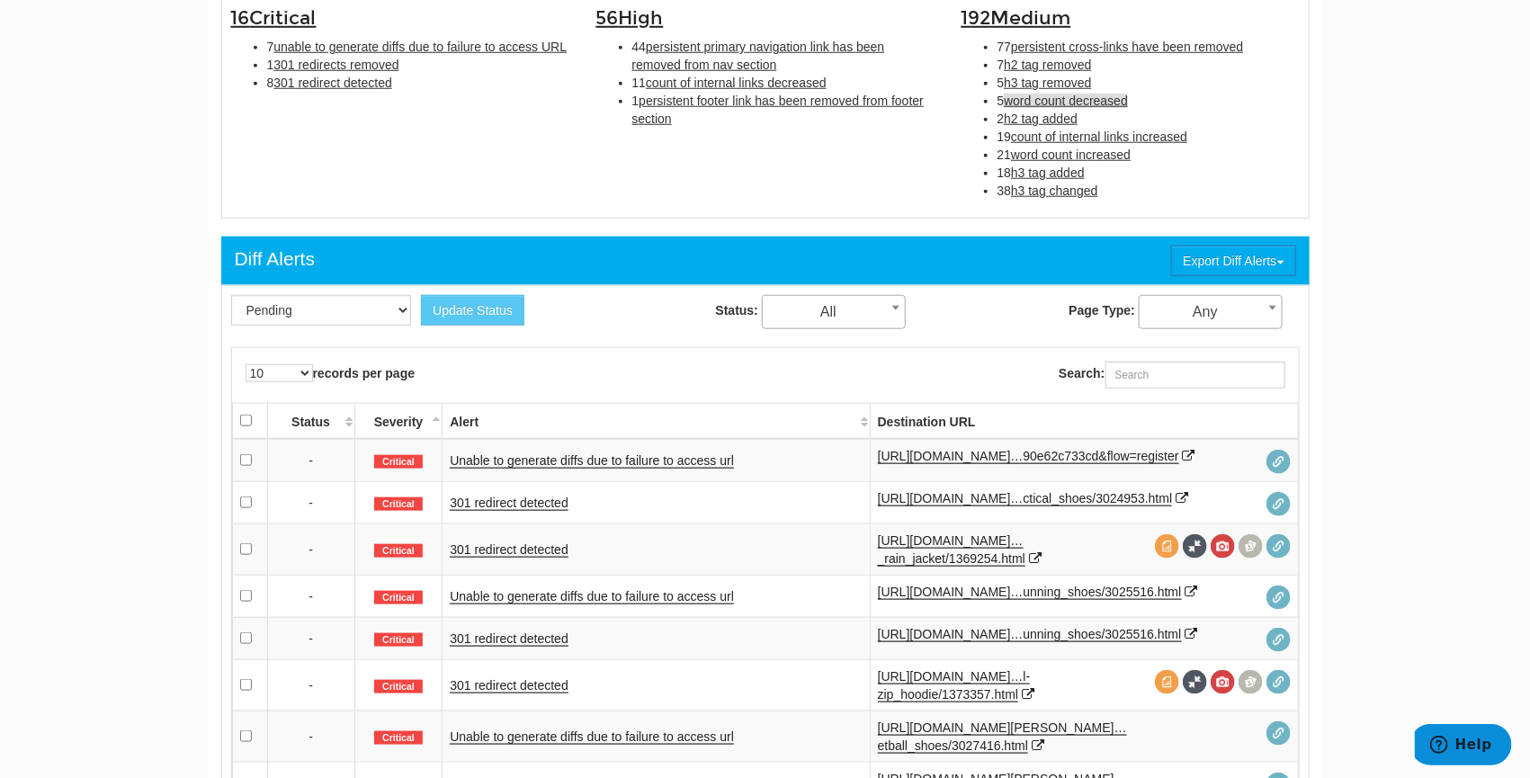
click at [1105, 102] on span "word count decreased" at bounding box center [1066, 101] width 124 height 14
click at [1104, 156] on span "word count increased" at bounding box center [1071, 155] width 120 height 14
type input "word count increased"
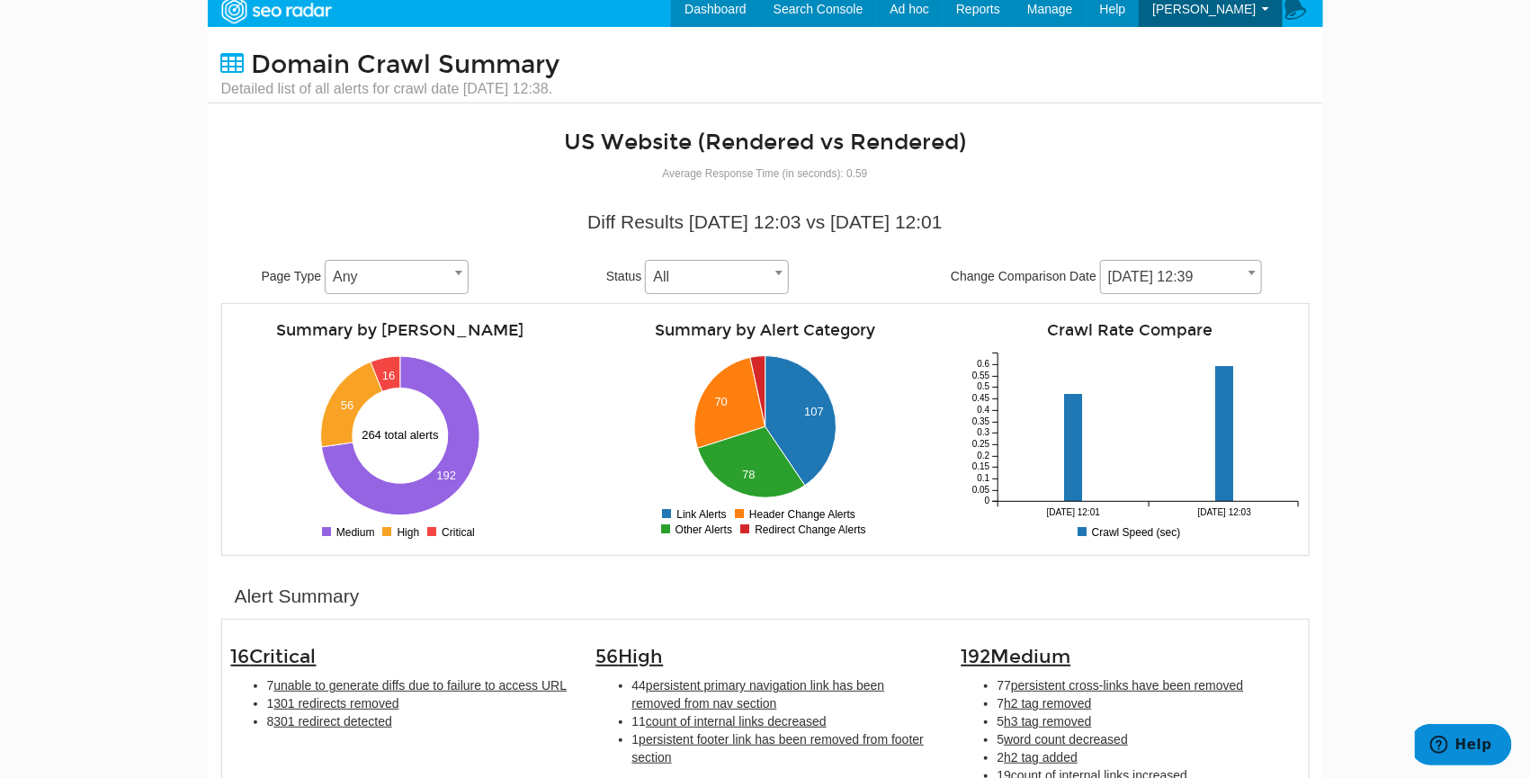
scroll to position [0, 0]
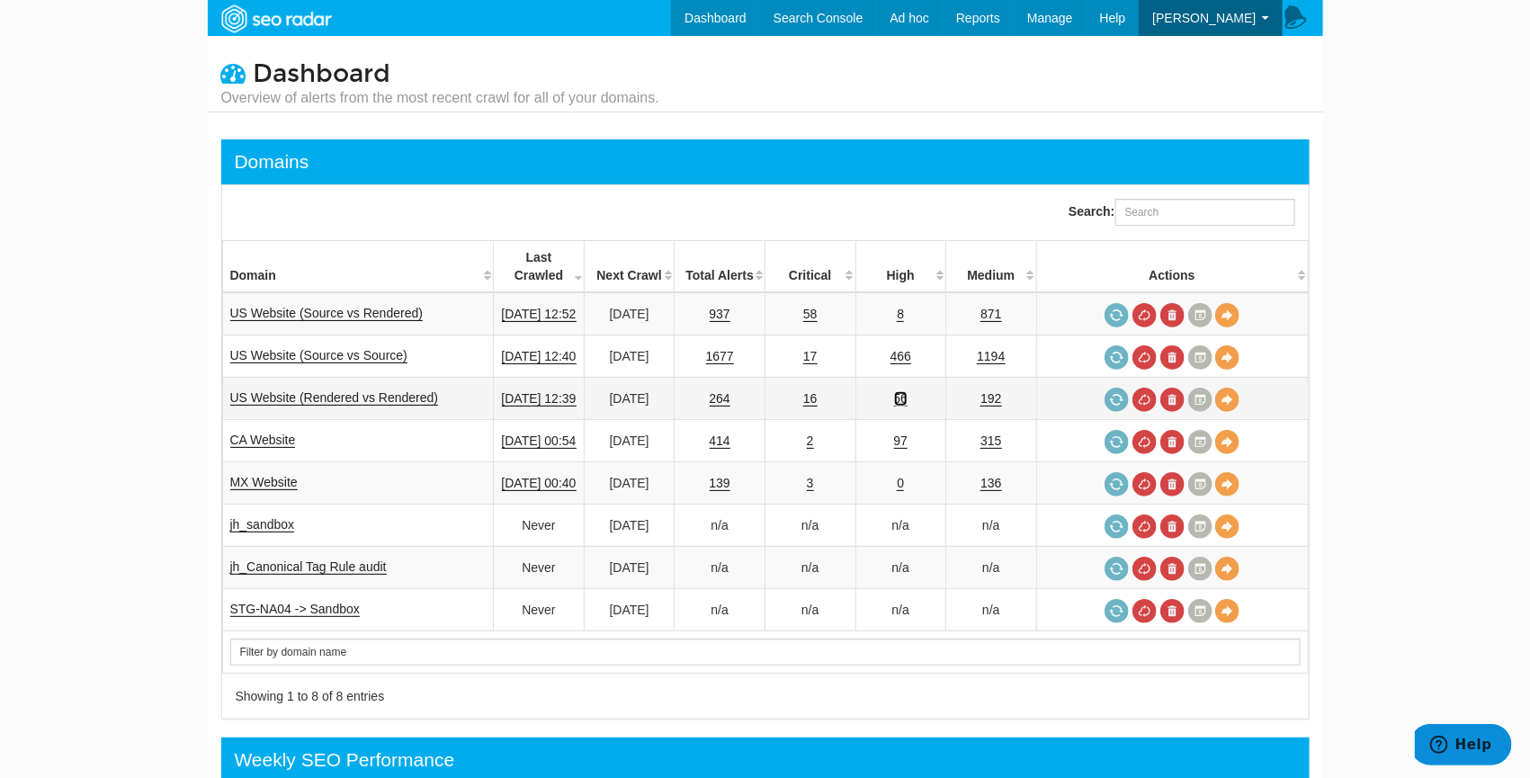
click at [909, 391] on link "56" at bounding box center [901, 398] width 14 height 15
click at [914, 336] on td "466" at bounding box center [901, 357] width 91 height 42
click at [911, 349] on link "466" at bounding box center [901, 356] width 21 height 15
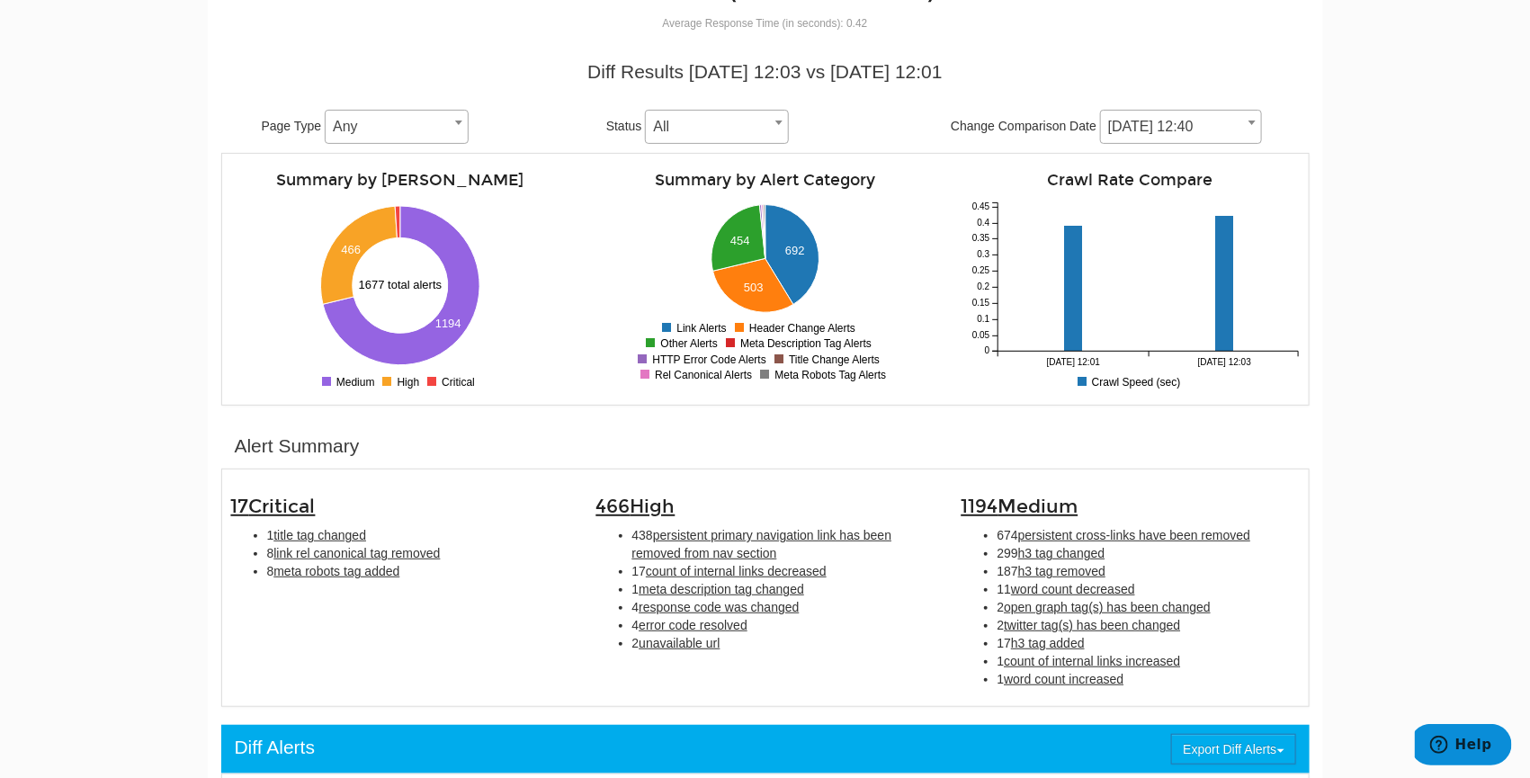
scroll to position [161, 0]
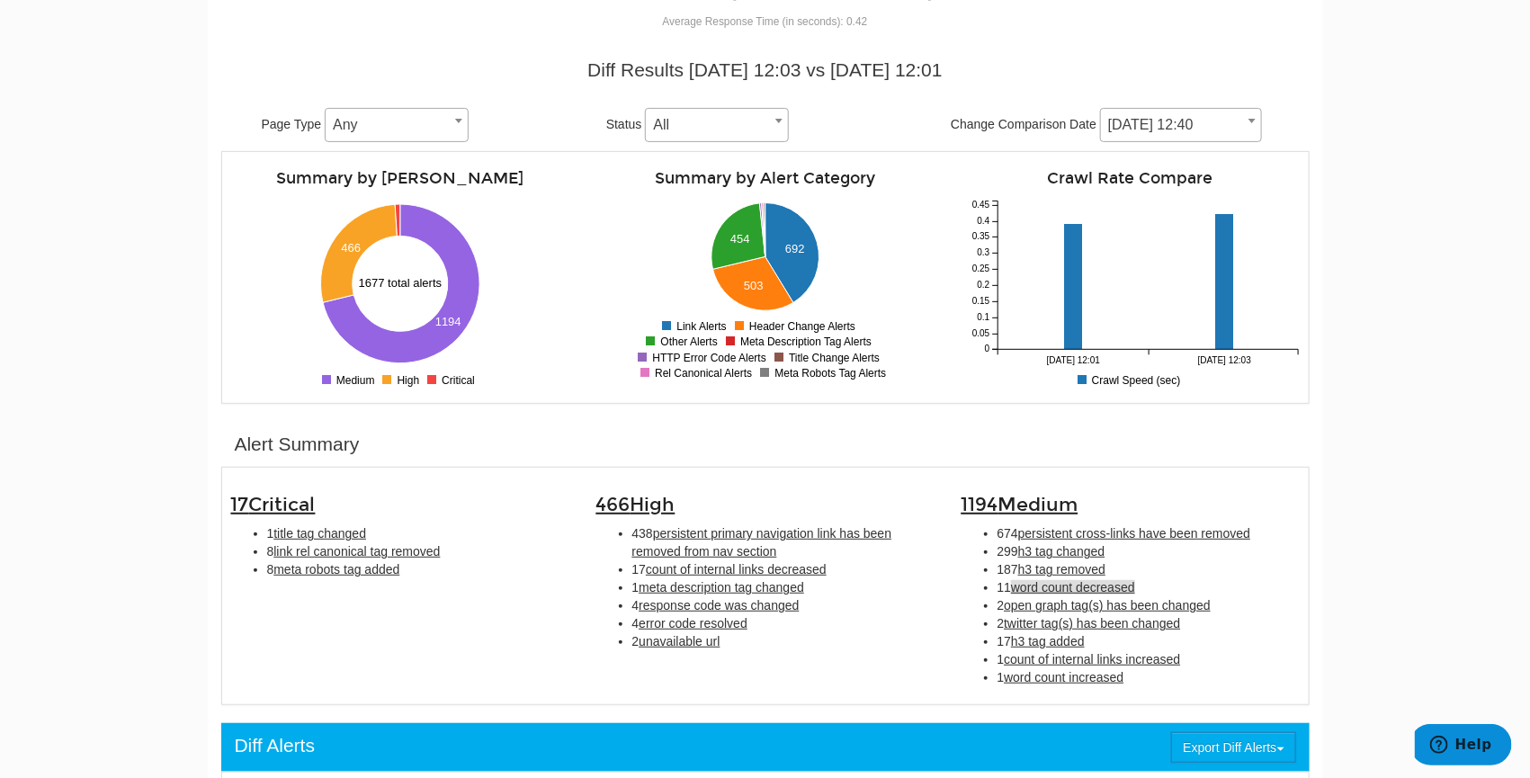
click at [1118, 587] on span "word count decreased" at bounding box center [1073, 587] width 124 height 14
type input "word count decreased"
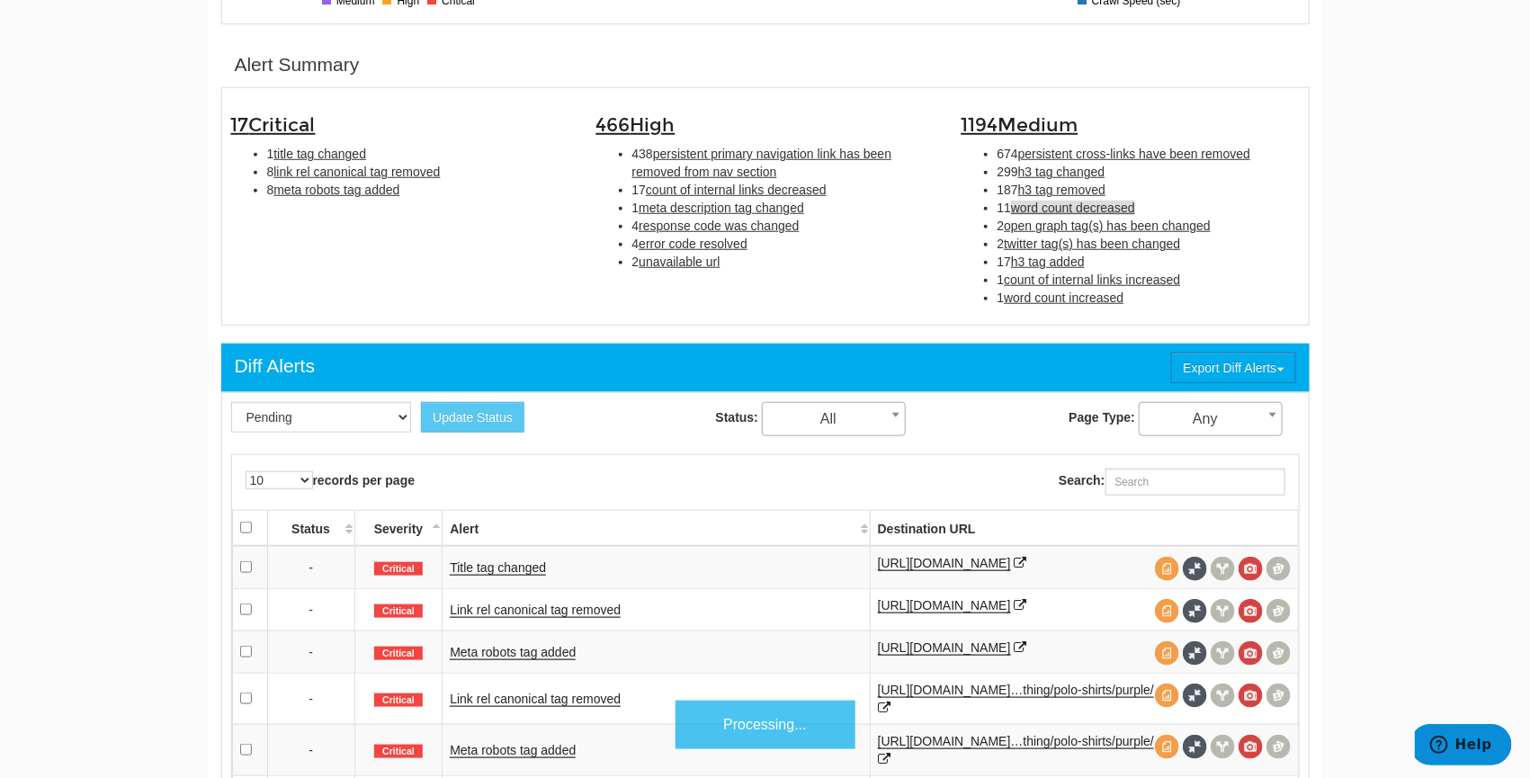
scroll to position [583, 0]
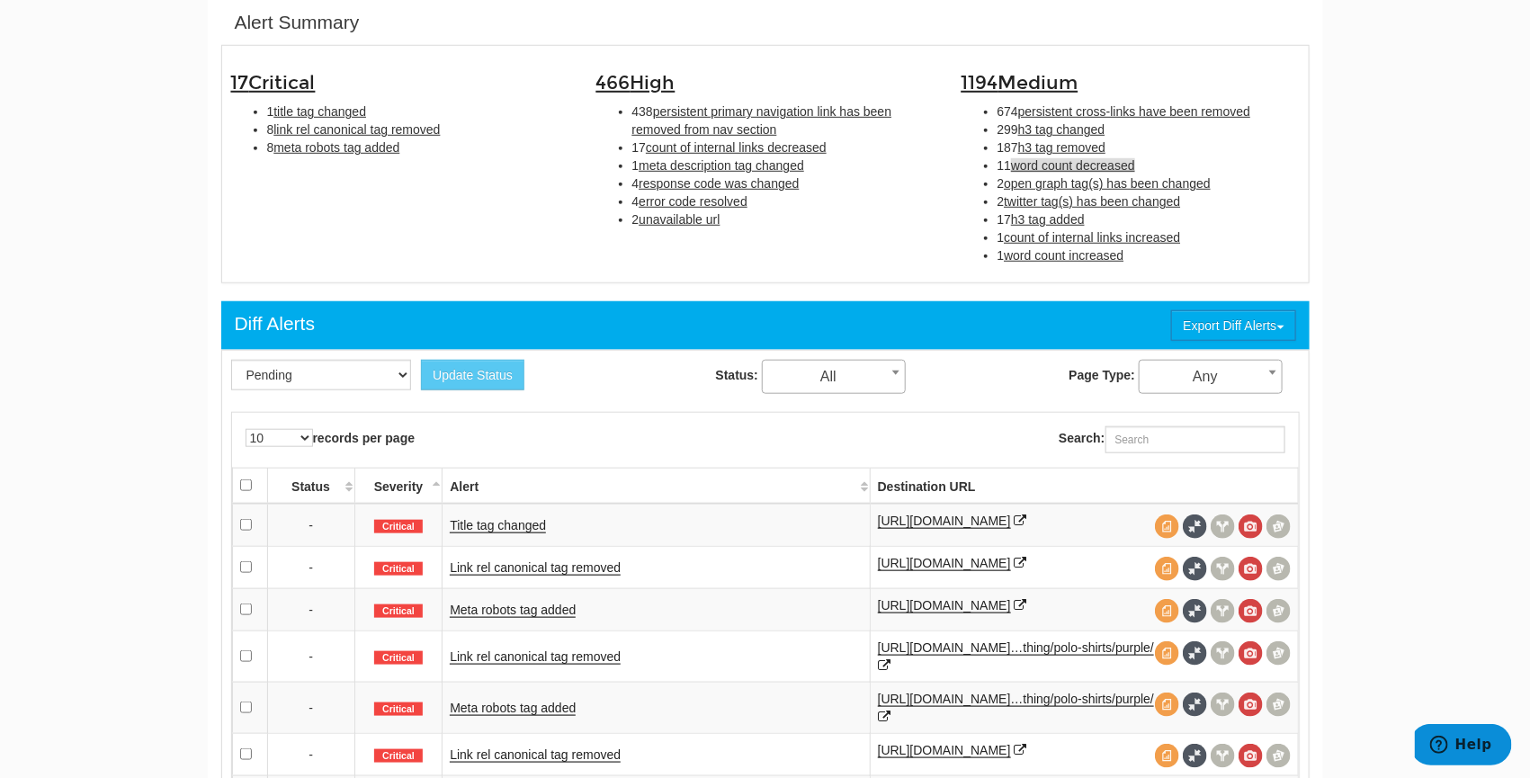
click at [1088, 160] on span "word count decreased" at bounding box center [1073, 165] width 124 height 14
type input "word count decreased"
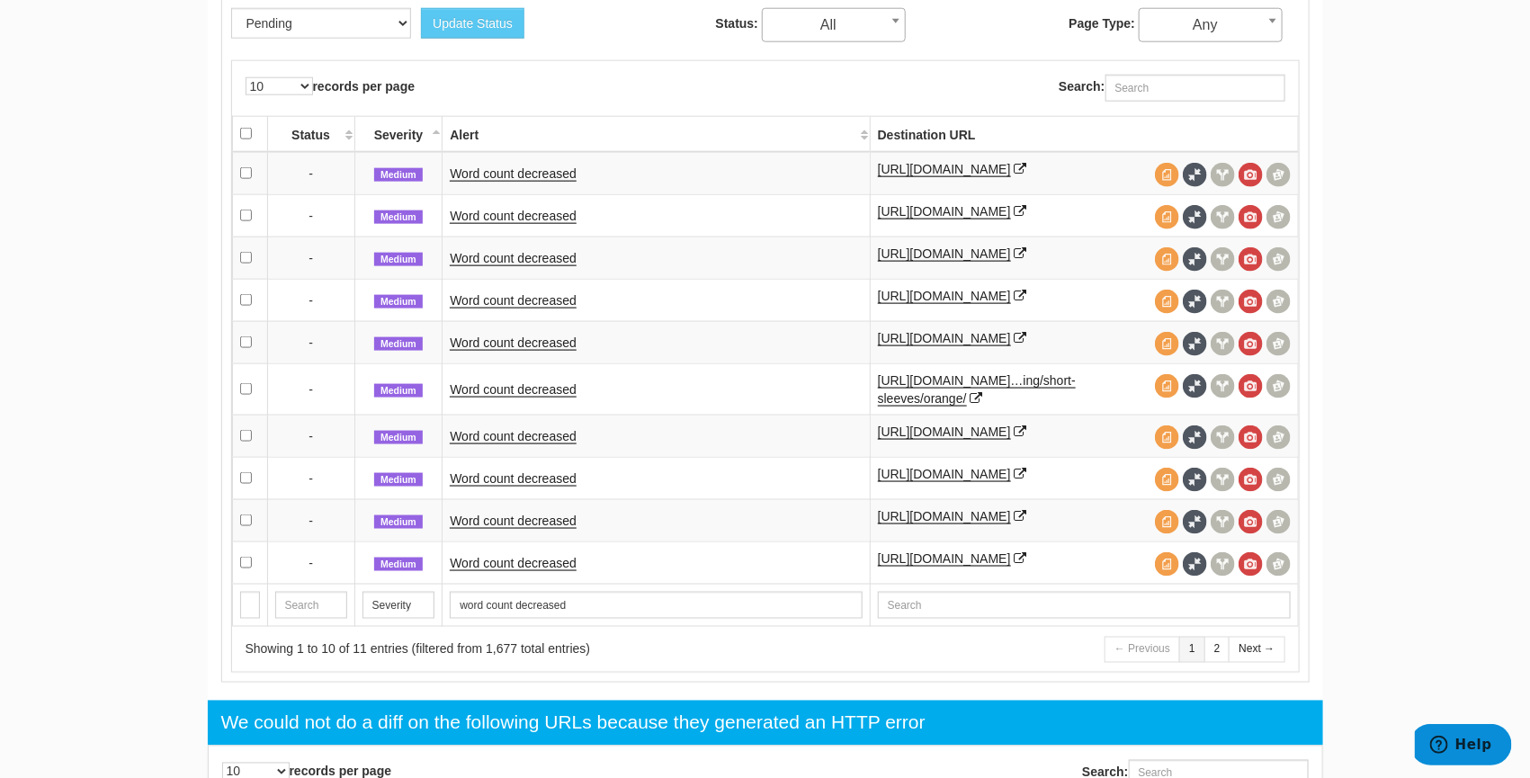
scroll to position [940, 0]
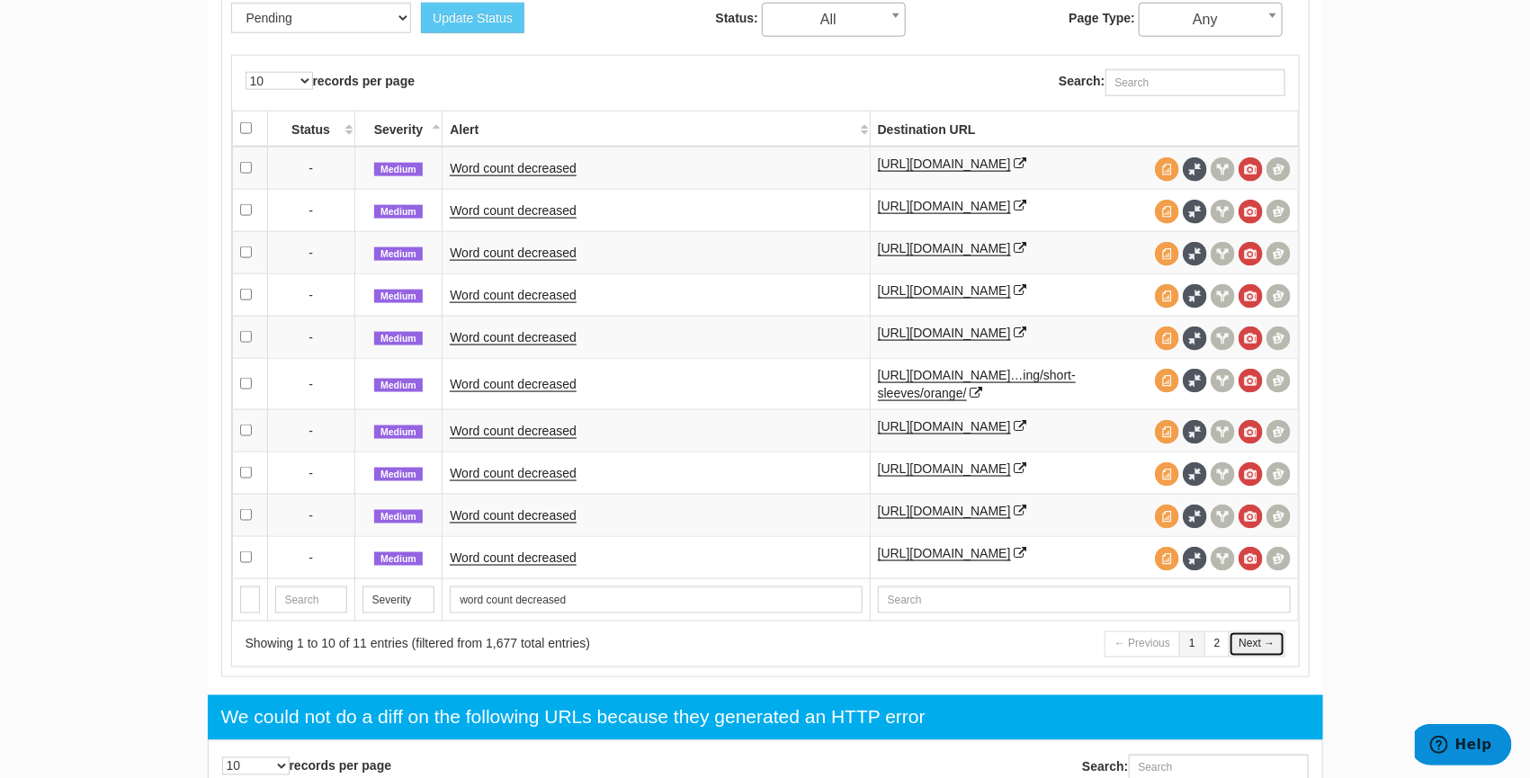
click at [1246, 658] on link "Next →" at bounding box center [1257, 645] width 56 height 26
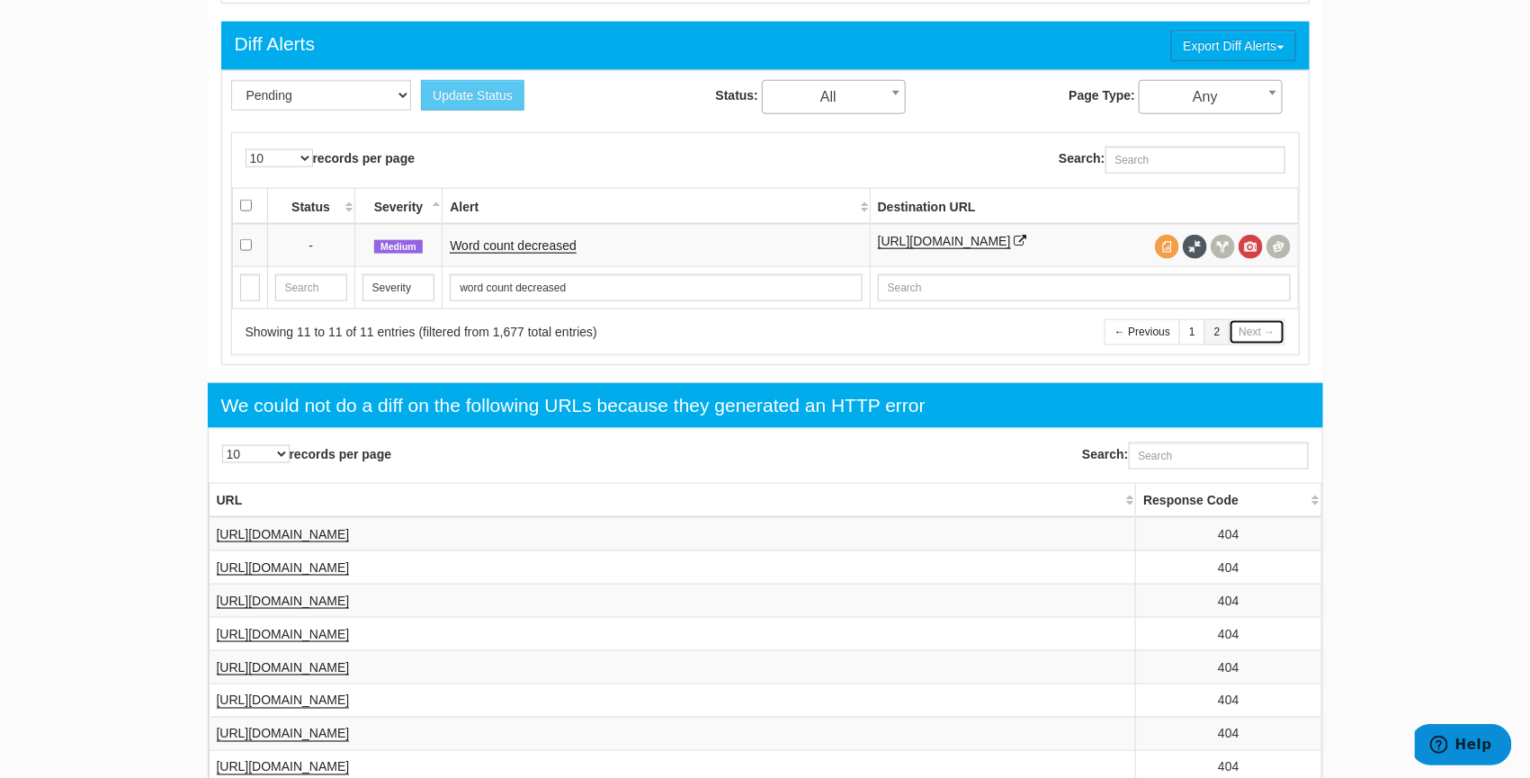
scroll to position [862, 0]
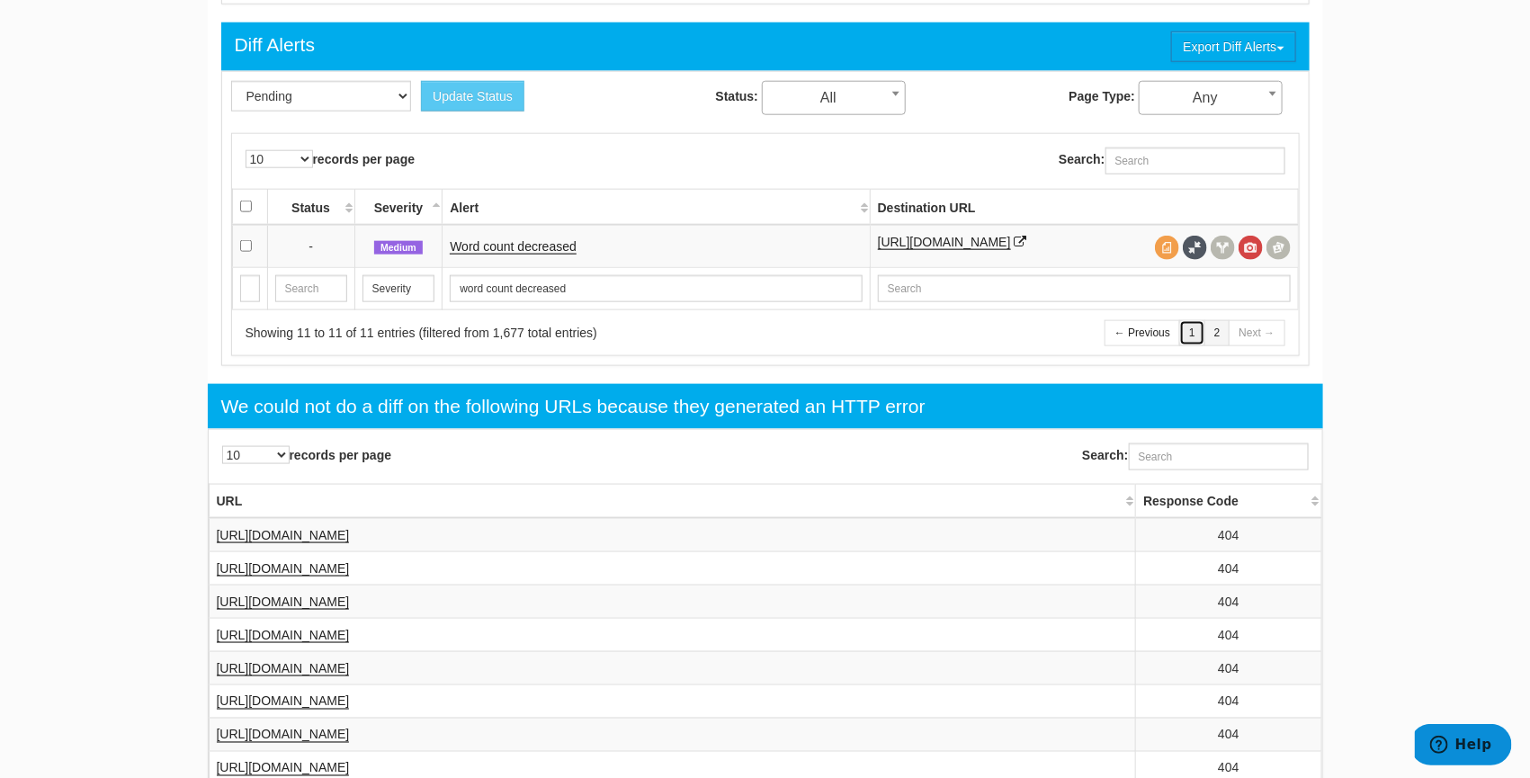
click at [1191, 342] on link "1" at bounding box center [1192, 333] width 26 height 26
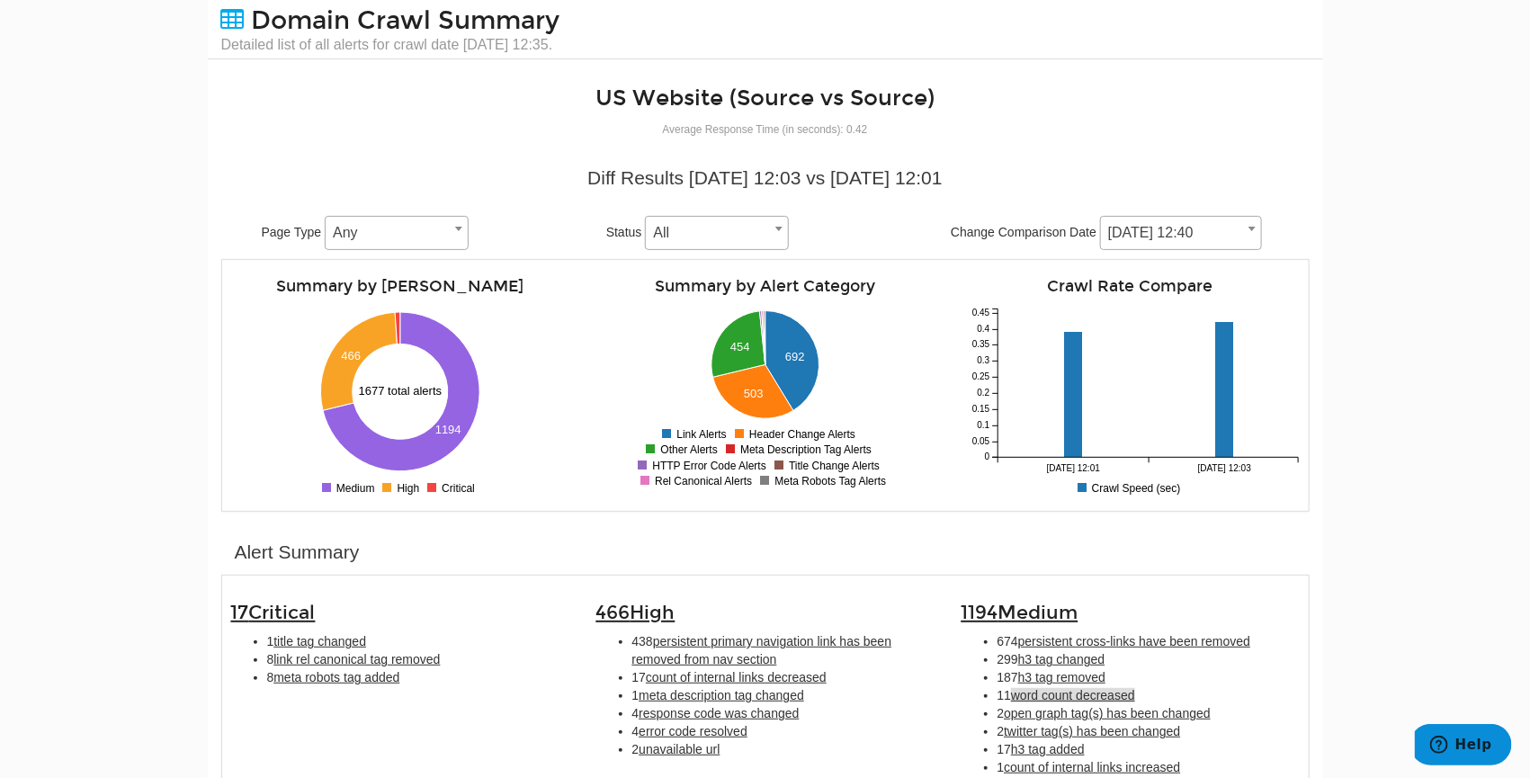
scroll to position [0, 0]
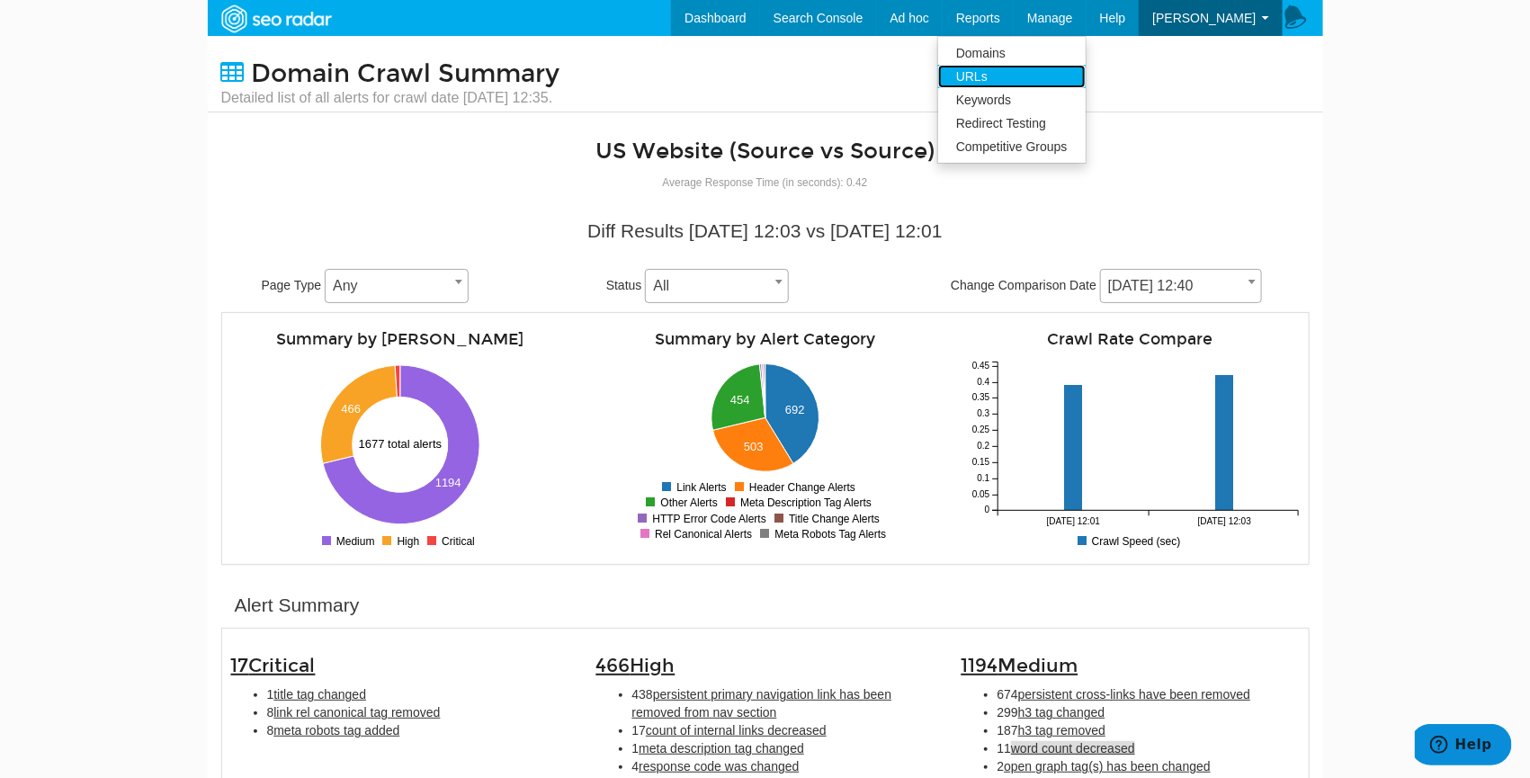
click at [1086, 74] on link "URLs" at bounding box center [1012, 76] width 148 height 23
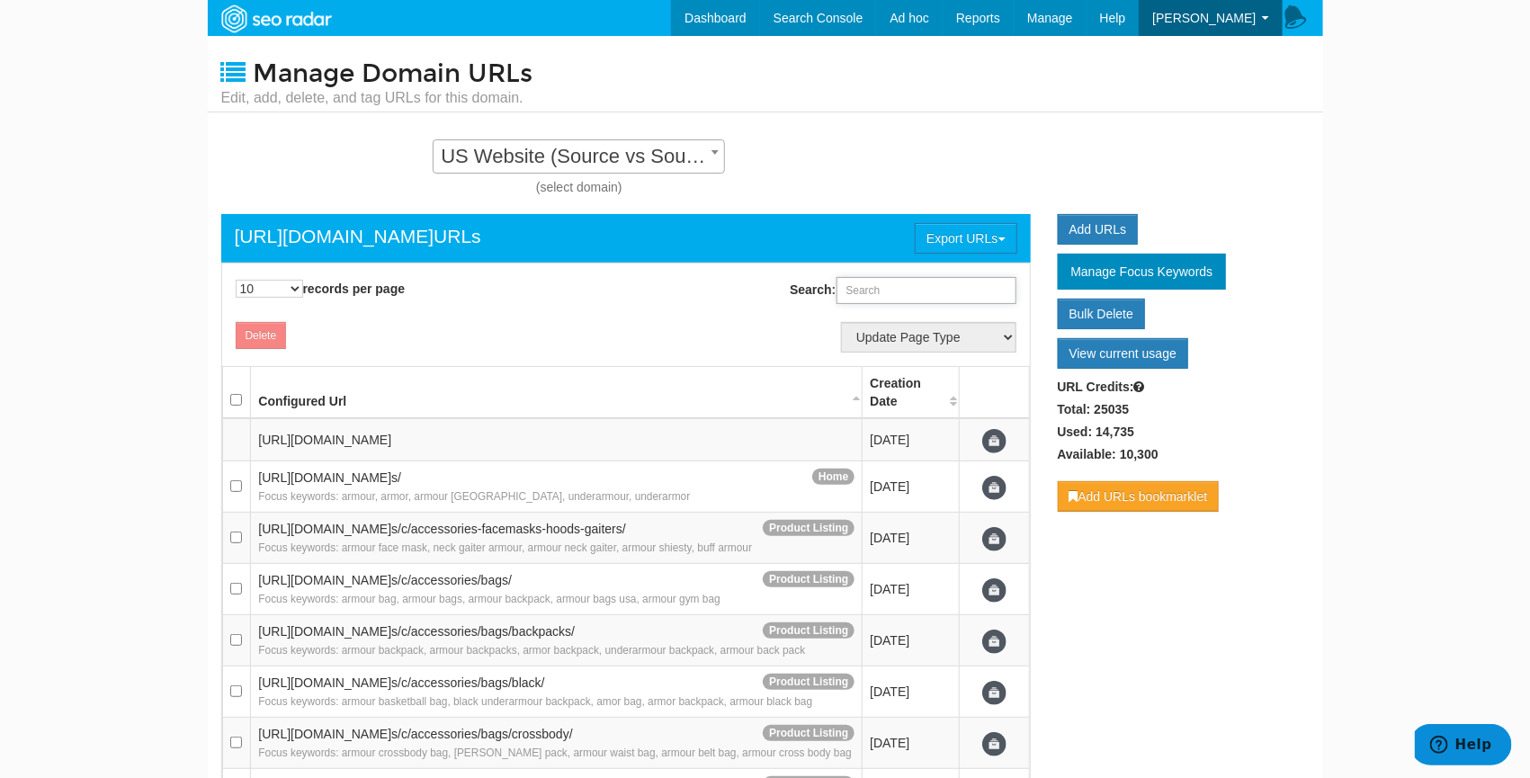
click at [894, 295] on input "Search:" at bounding box center [927, 290] width 180 height 27
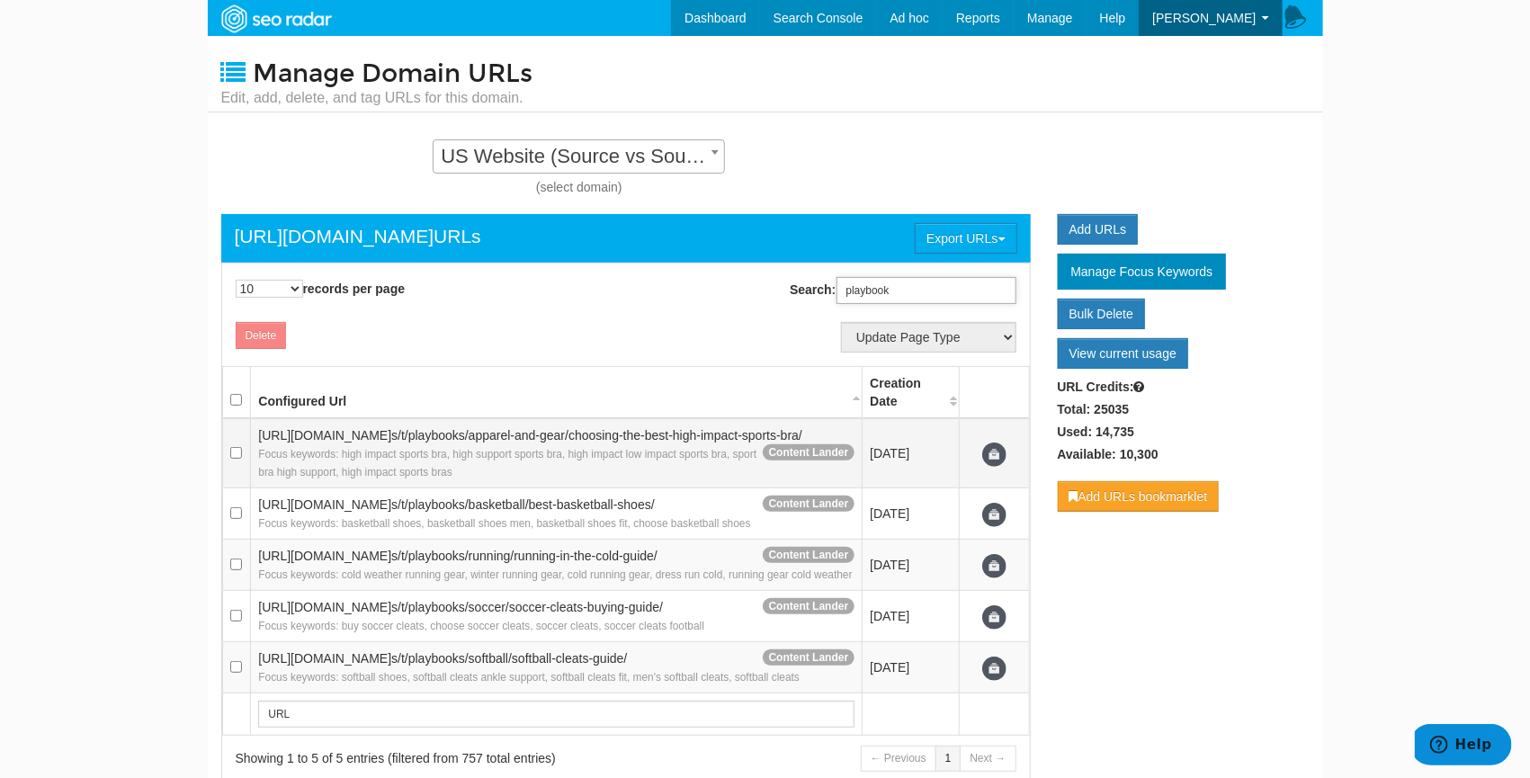
type input "playbook"
click at [268, 433] on span "[URL][DOMAIN_NAME]" at bounding box center [324, 435] width 133 height 14
copy td "[URL][DOMAIN_NAME] s/t/playbooks/apparel-and-gear/c hoosing-the-best-high-impac…"
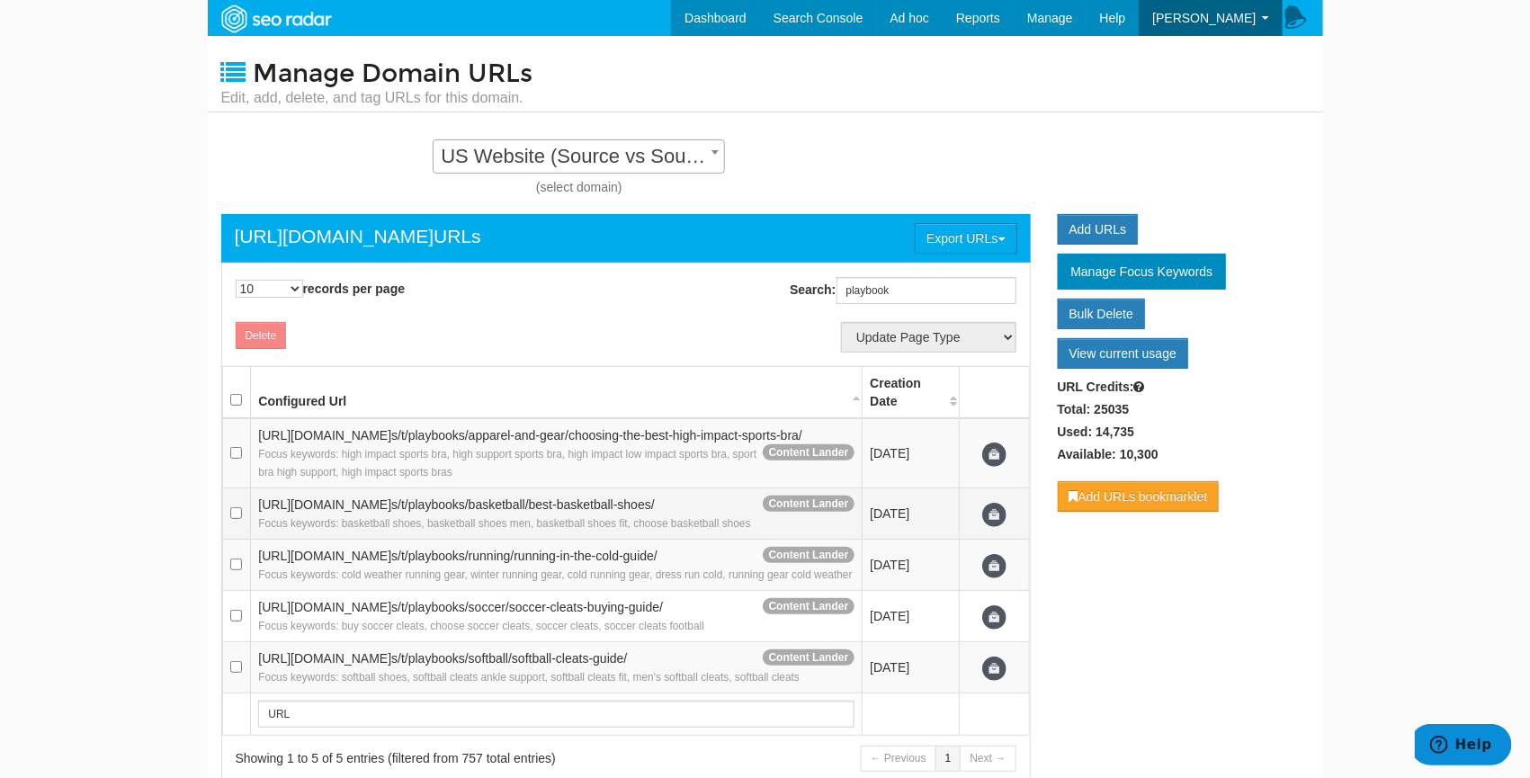
click at [471, 512] on span "s/t/playbooks/basketball/best-ba" at bounding box center [480, 505] width 179 height 14
copy td "[URL][DOMAIN_NAME] s/t/playbooks/basketball/best-ba sketball-shoes/"
